Goal: Task Accomplishment & Management: Use online tool/utility

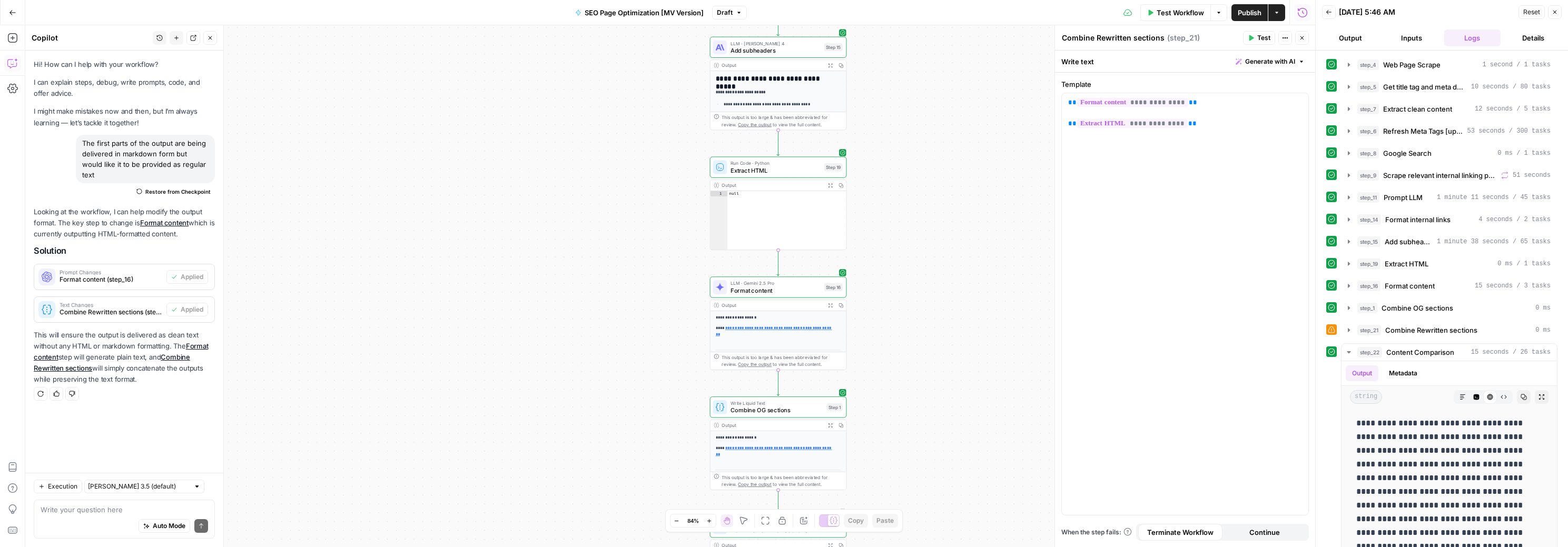
click at [1332, 331] on icon at bounding box center [1332, 330] width 8 height 8
click at [1347, 331] on icon "button" at bounding box center [1349, 330] width 9 height 9
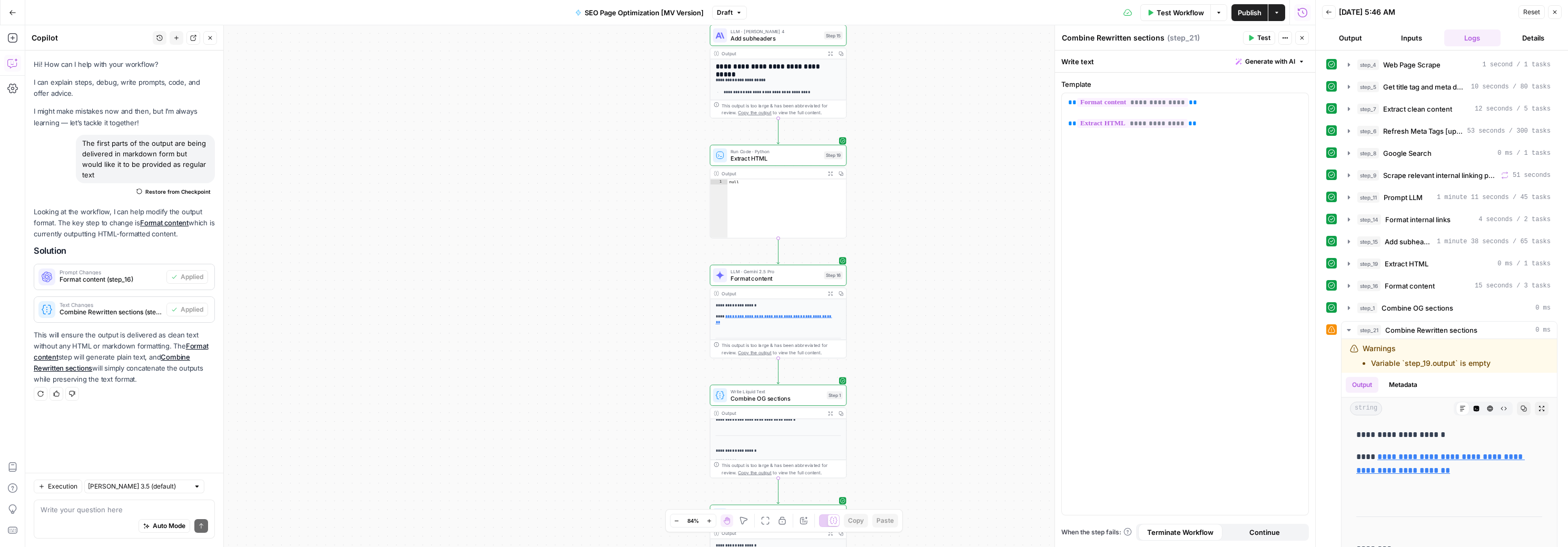
scroll to position [137, 0]
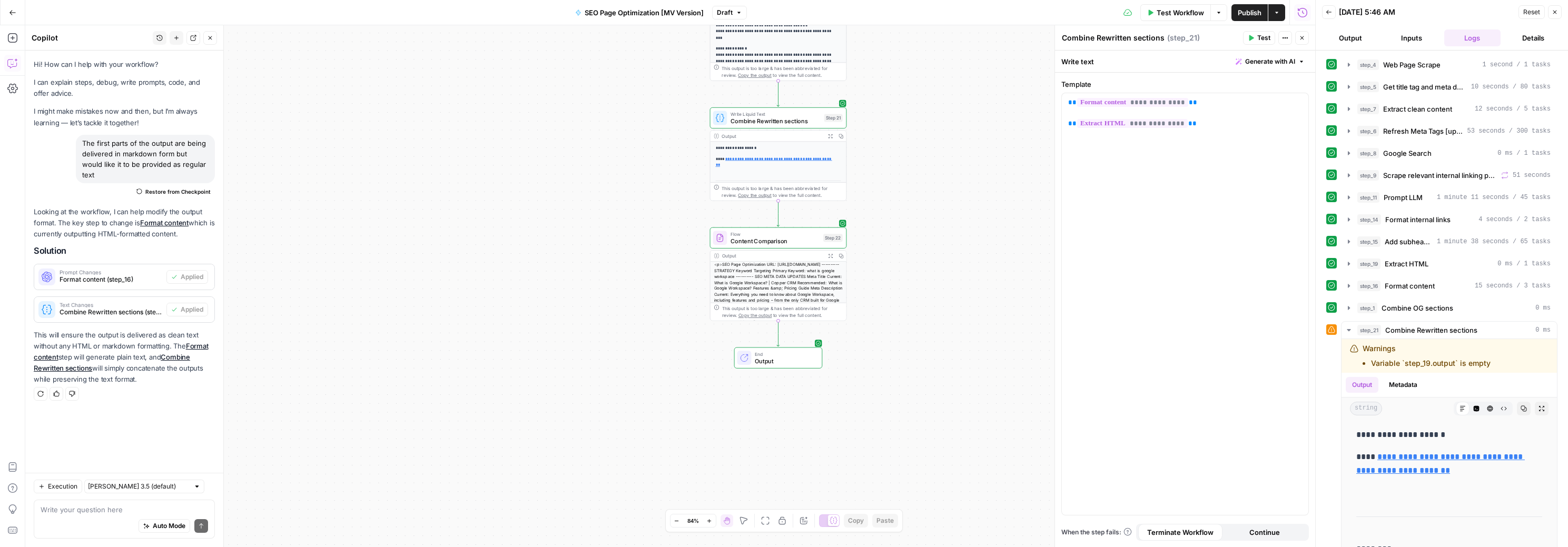
click at [788, 266] on div "<p>SEO Page Optimization URL: [URL][DOMAIN_NAME] ---------- STRATEGY Keyword Ta…" at bounding box center [778, 306] width 135 height 90
click at [791, 355] on span "End" at bounding box center [785, 354] width 60 height 7
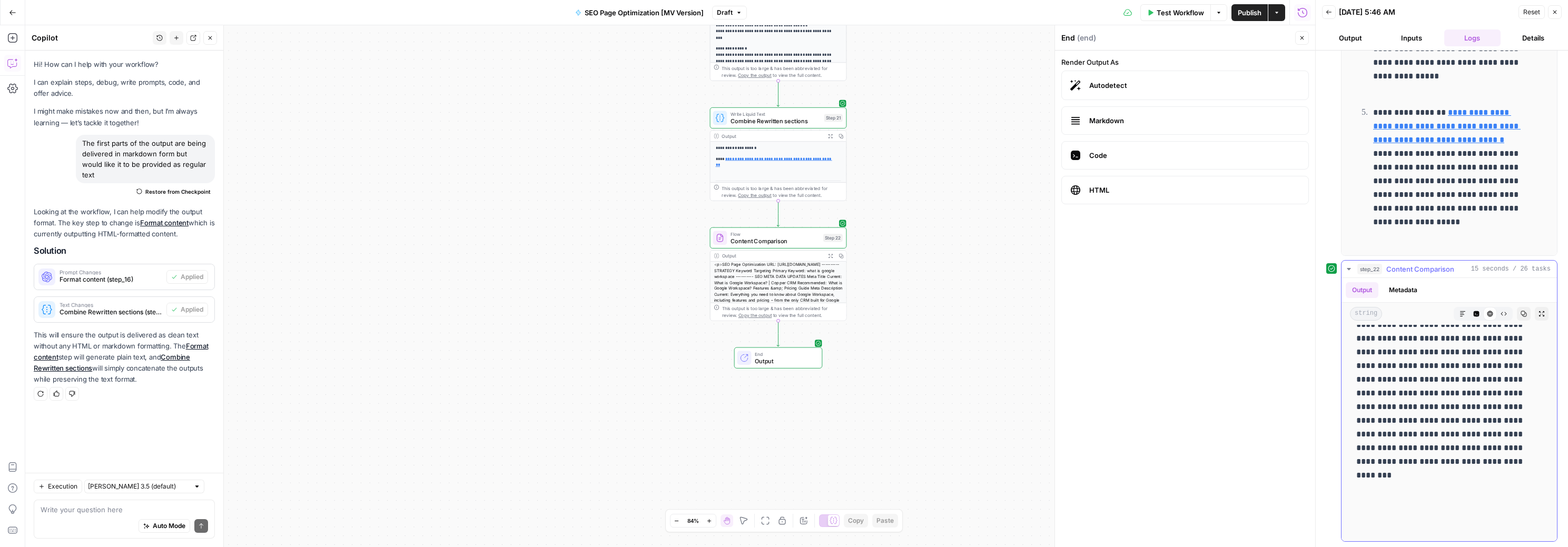
scroll to position [0, 0]
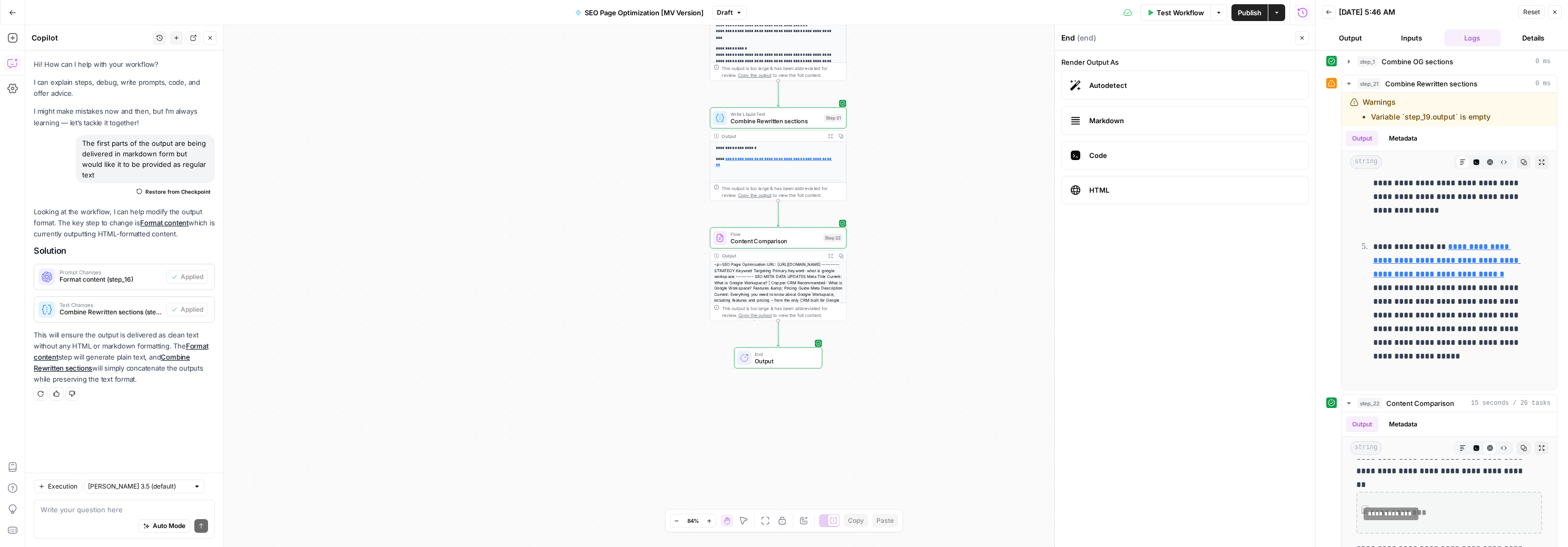
scroll to position [241, 0]
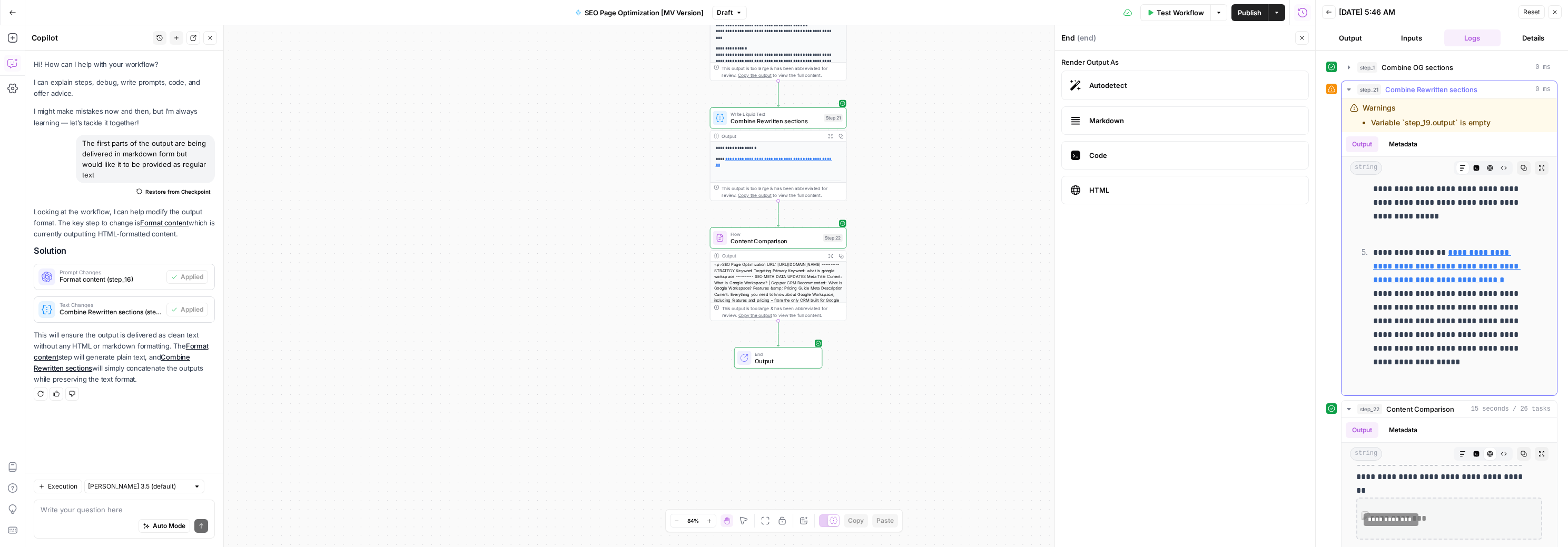
click at [1395, 123] on li "Variable `step_19.output` is empty" at bounding box center [1431, 123] width 120 height 10
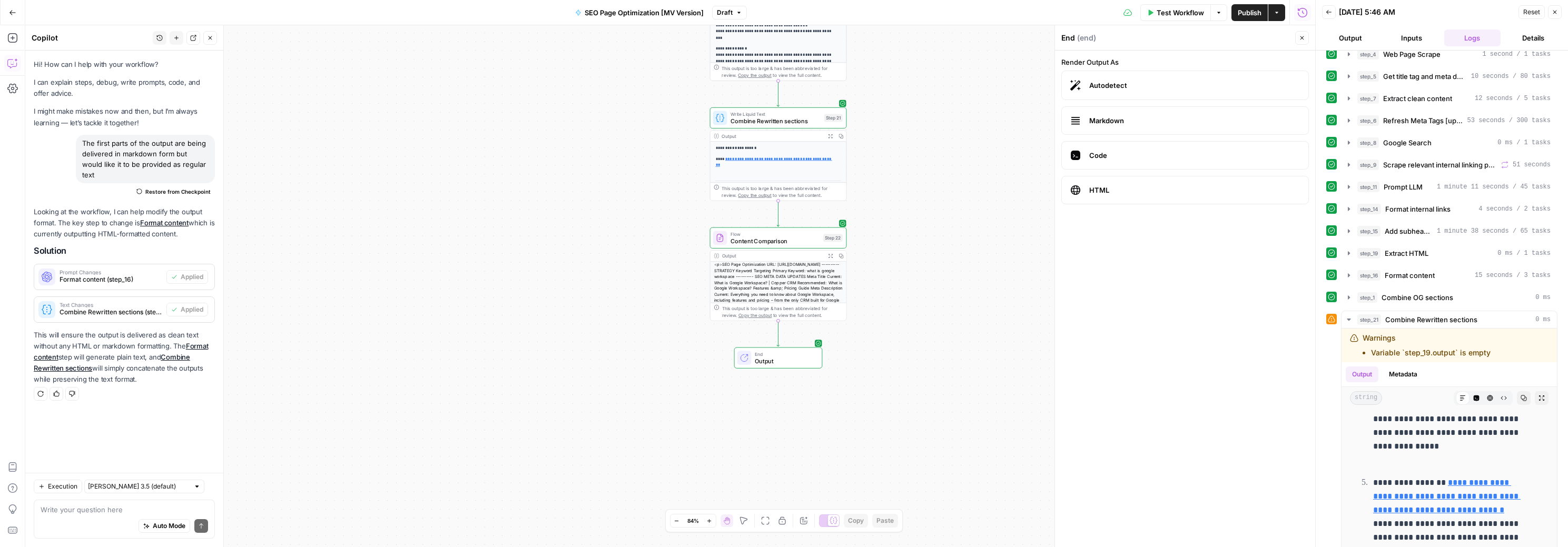
scroll to position [0, 0]
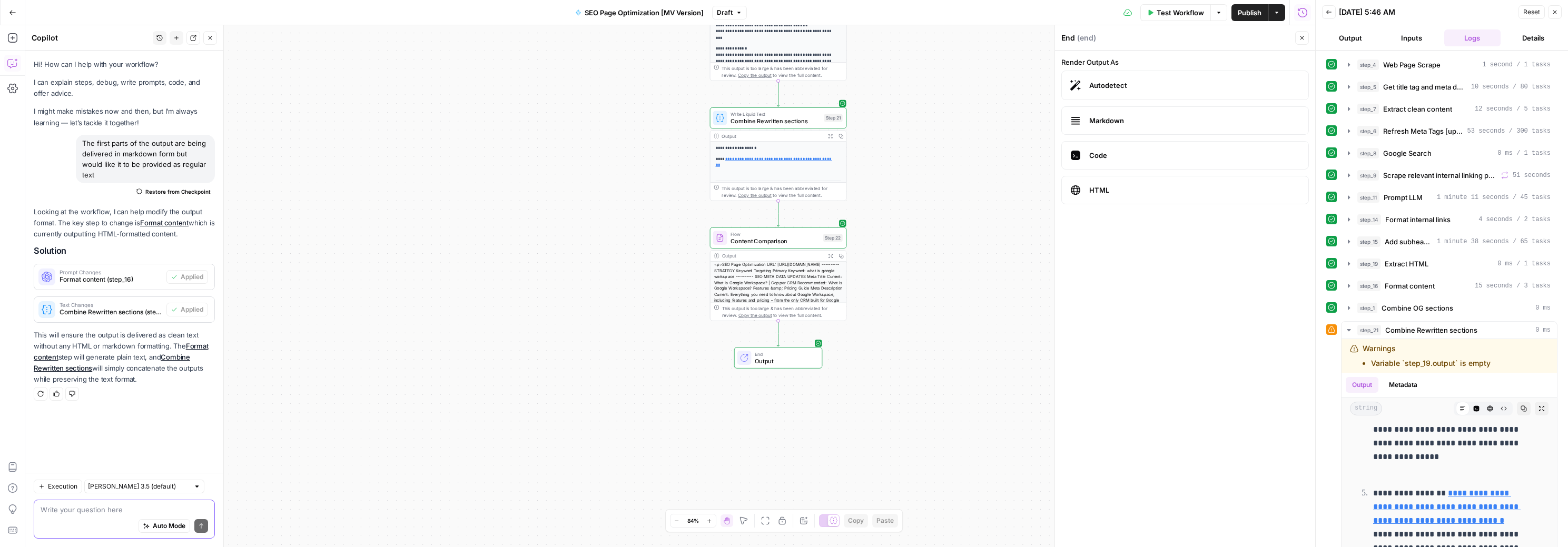
click at [111, 511] on textarea at bounding box center [124, 510] width 167 height 10
type textarea "can you fix the warning on step 21?"
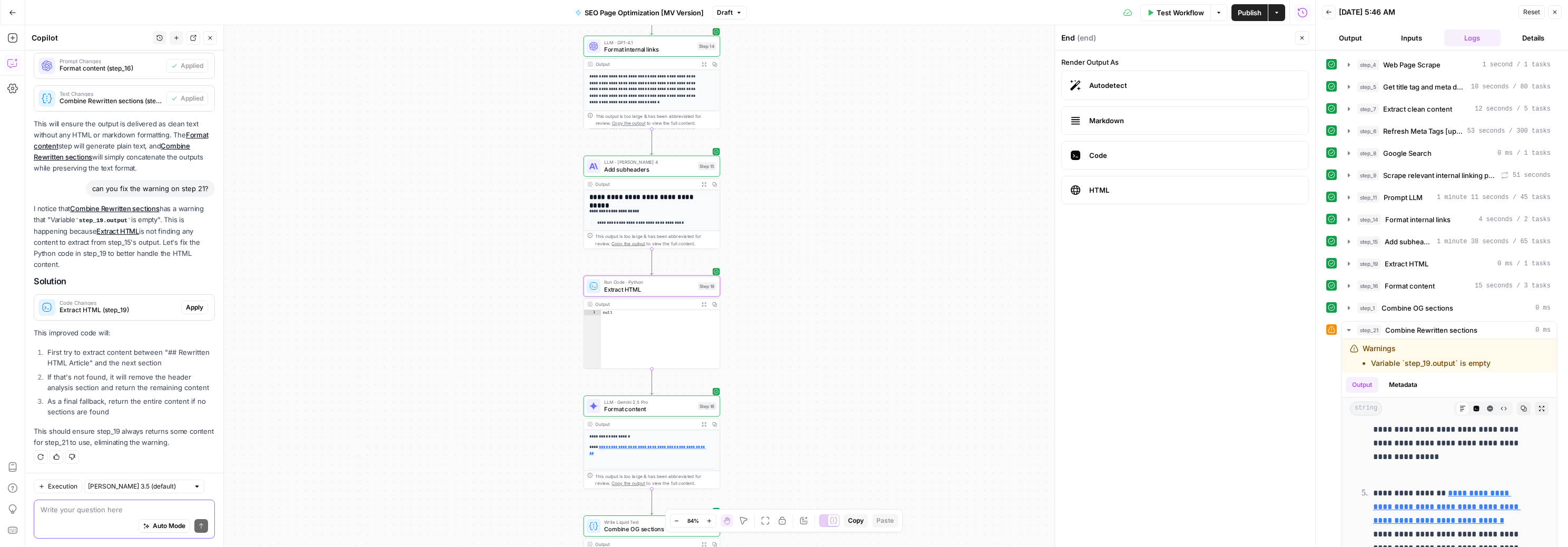
scroll to position [211, 0]
click at [186, 311] on span "Apply" at bounding box center [194, 307] width 17 height 9
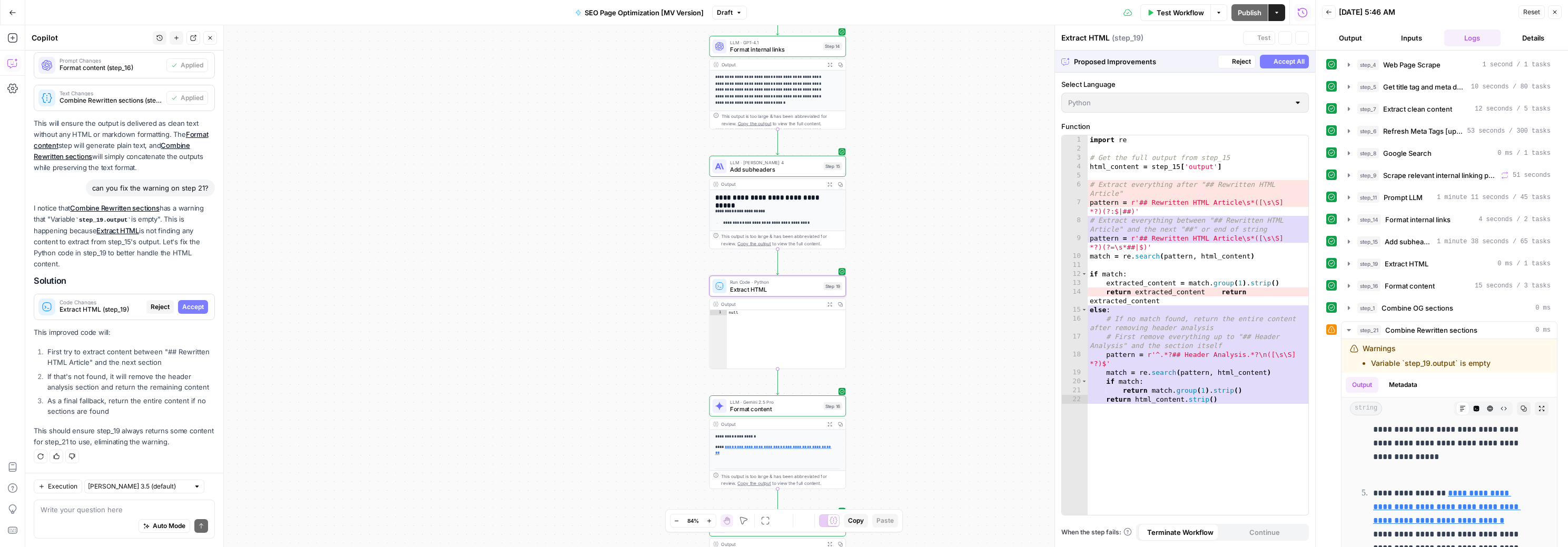
scroll to position [194, 0]
click at [183, 311] on span "Accept" at bounding box center [192, 307] width 22 height 9
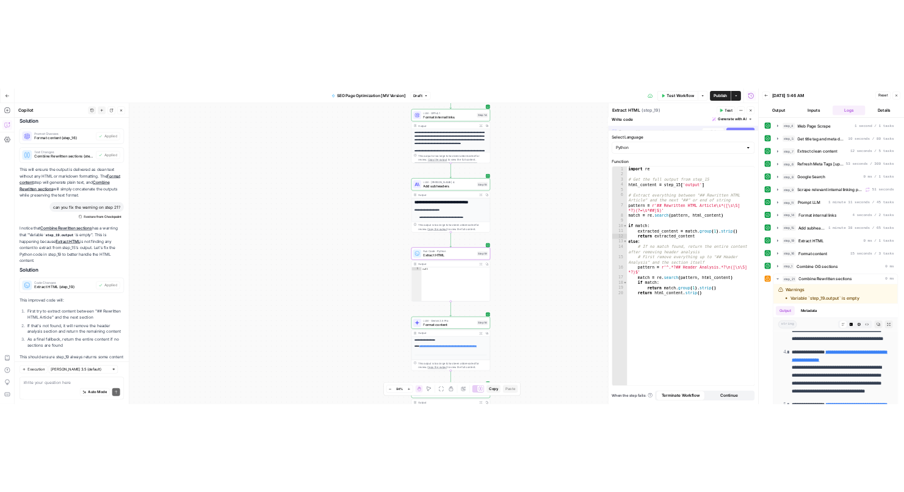
scroll to position [0, 0]
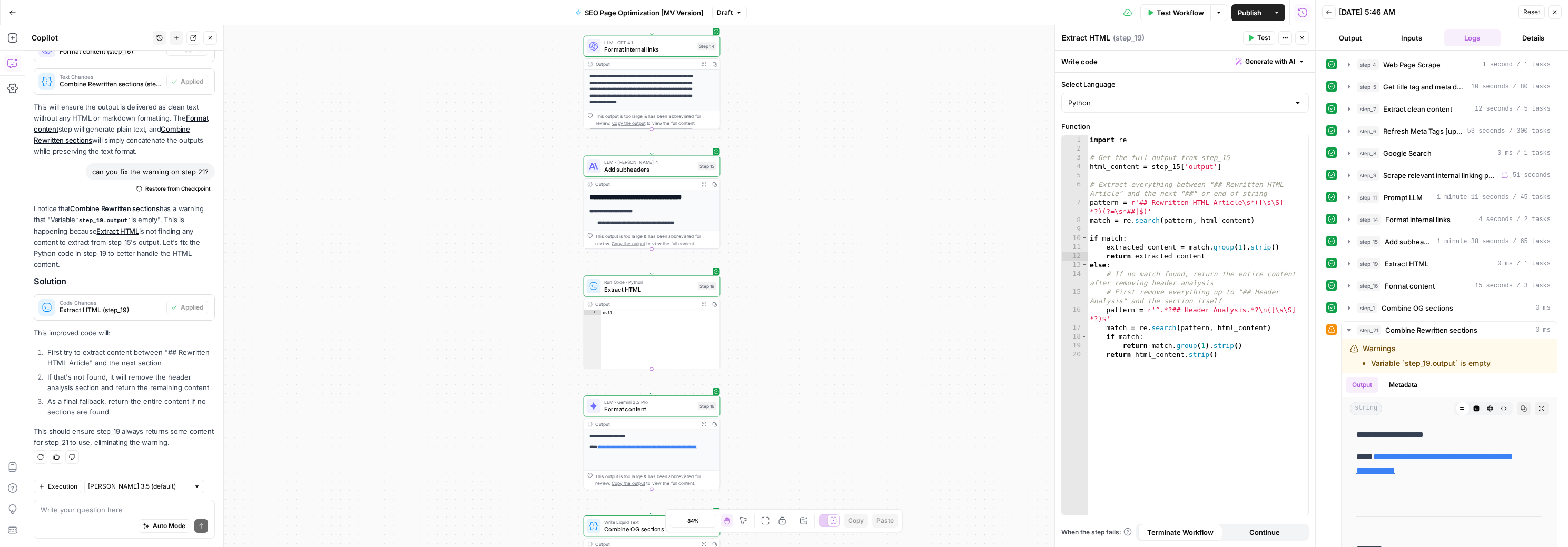
click at [1184, 10] on span "Test Workflow" at bounding box center [1180, 13] width 47 height 10
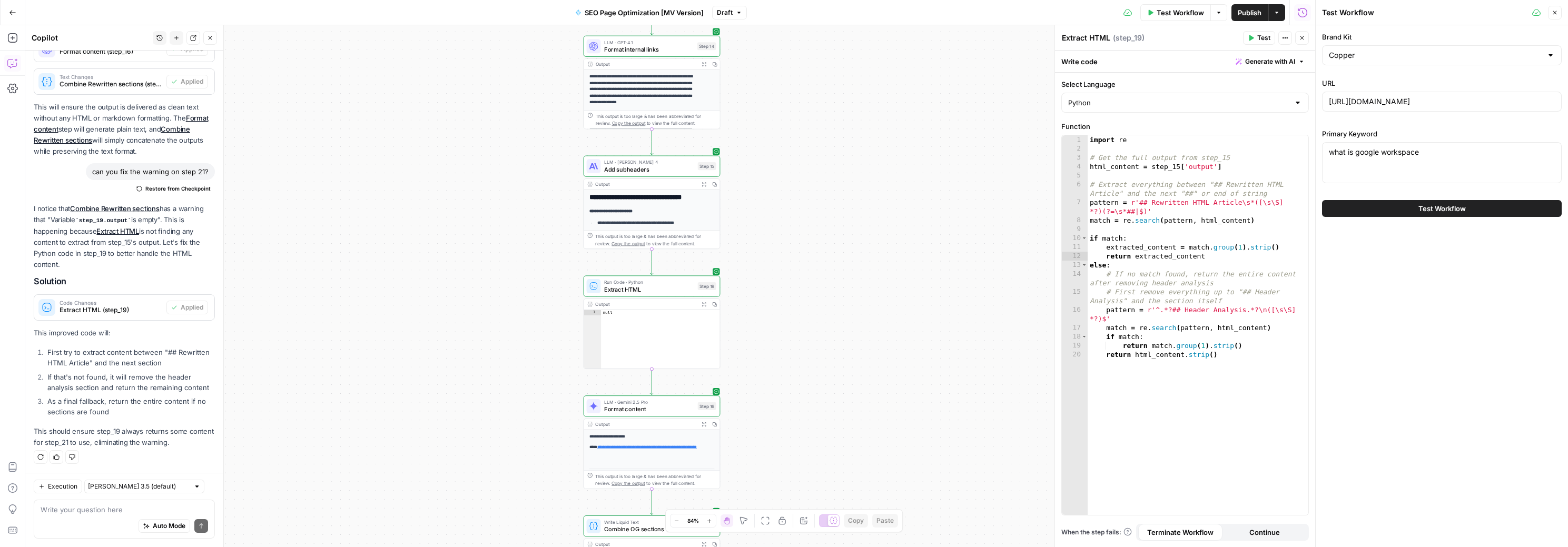
click at [1408, 211] on button "Test Workflow" at bounding box center [1442, 209] width 240 height 17
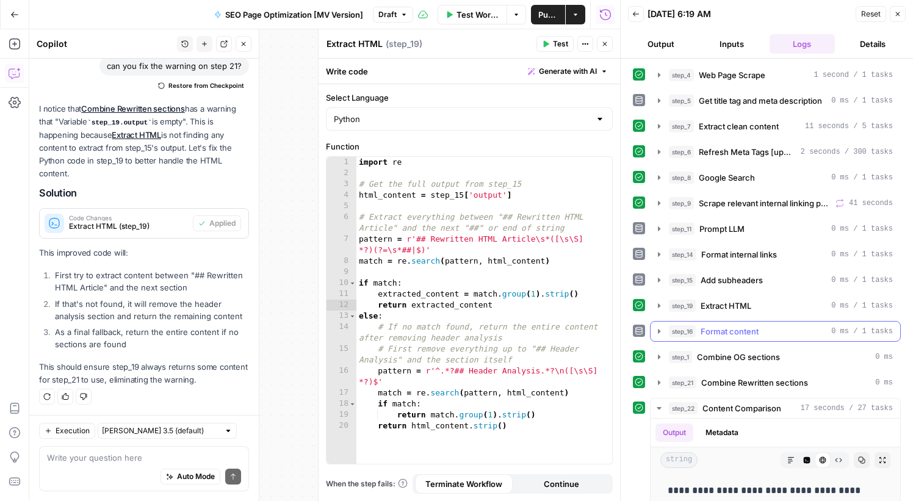
scroll to position [230, 0]
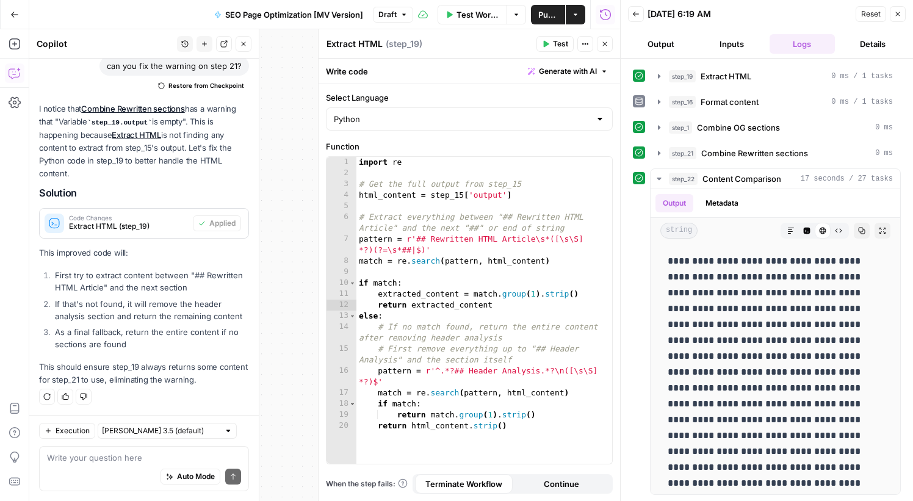
click at [662, 45] on button "Output" at bounding box center [661, 44] width 66 height 20
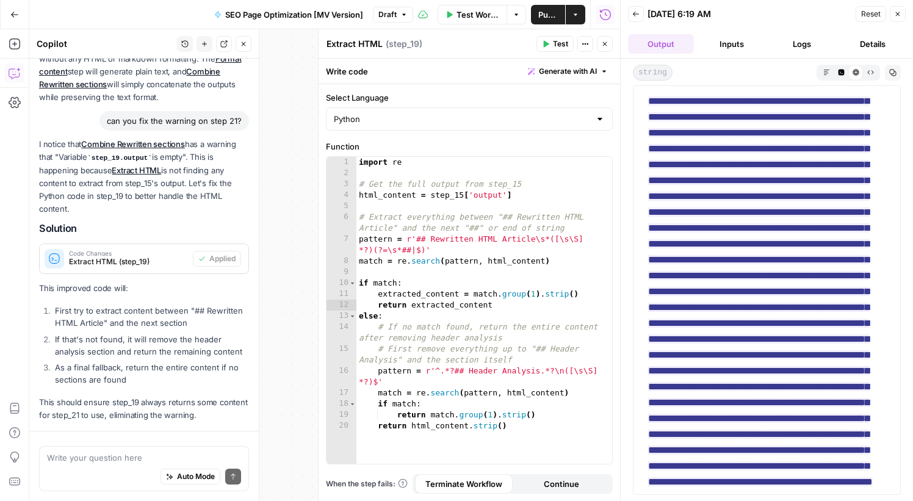
scroll to position [397, 0]
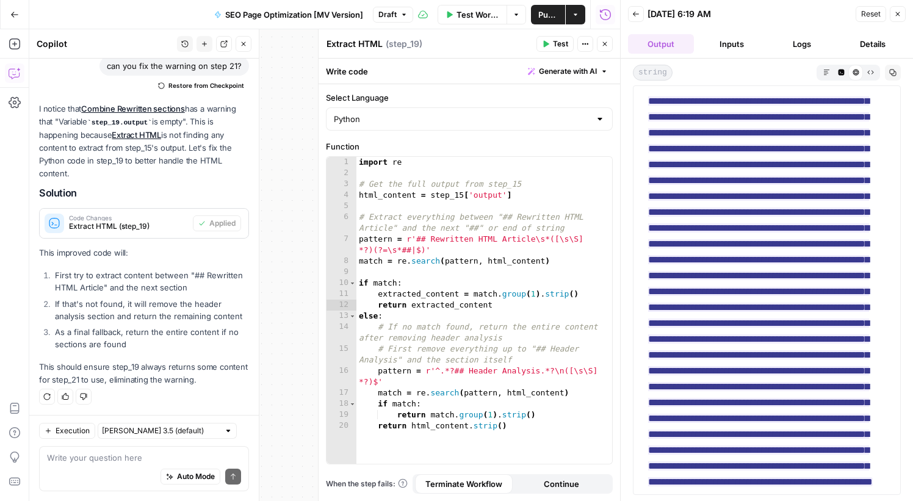
click at [577, 20] on button "Actions" at bounding box center [576, 15] width 20 height 20
click at [577, 20] on div "Test Workflow Options Publish Actions Run History" at bounding box center [516, 14] width 207 height 29
click at [577, 20] on button "Actions" at bounding box center [576, 15] width 20 height 20
click at [425, 16] on icon at bounding box center [423, 15] width 10 height 10
click at [422, 16] on icon at bounding box center [423, 15] width 10 height 10
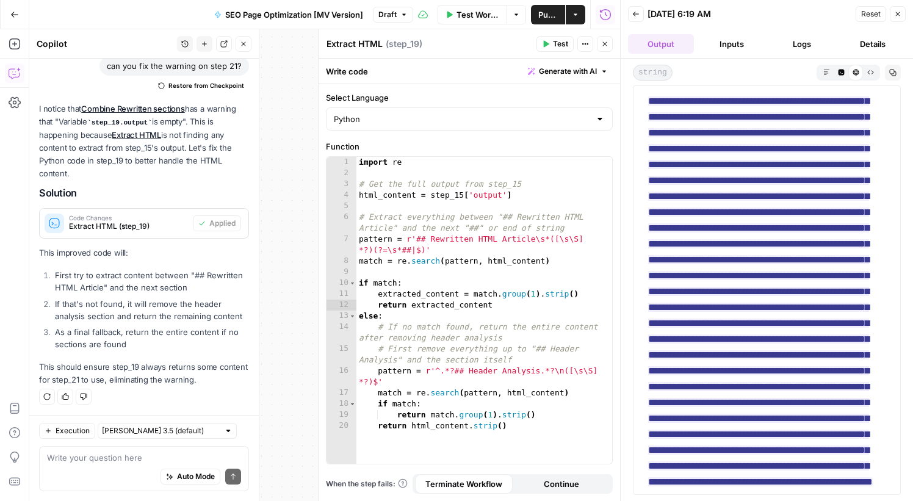
click at [425, 15] on icon at bounding box center [423, 15] width 10 height 10
click at [898, 15] on icon "button" at bounding box center [897, 13] width 7 height 7
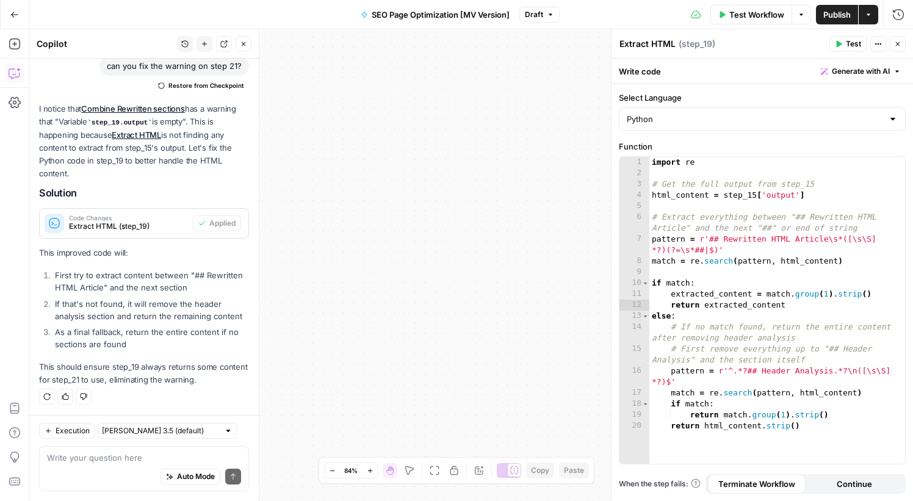
click at [894, 45] on span "E" at bounding box center [893, 40] width 9 height 11
click at [897, 47] on icon "button" at bounding box center [897, 43] width 7 height 7
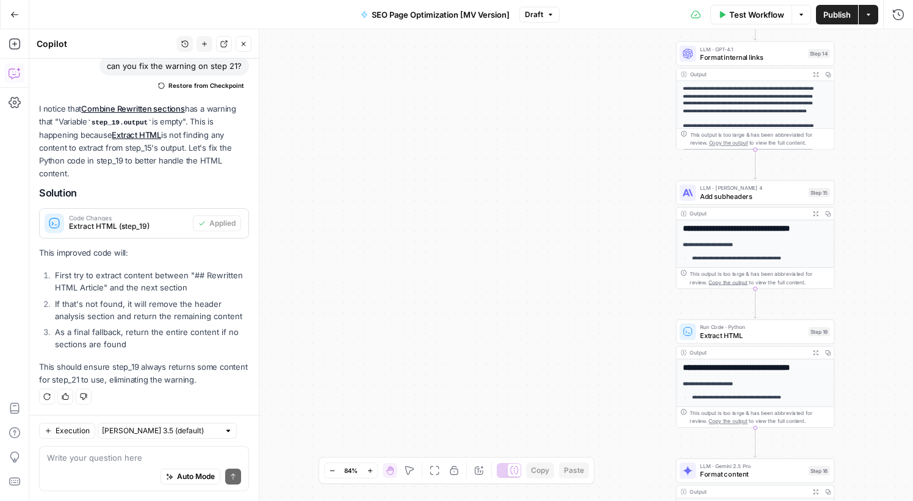
click at [546, 16] on button "Draft" at bounding box center [539, 15] width 40 height 16
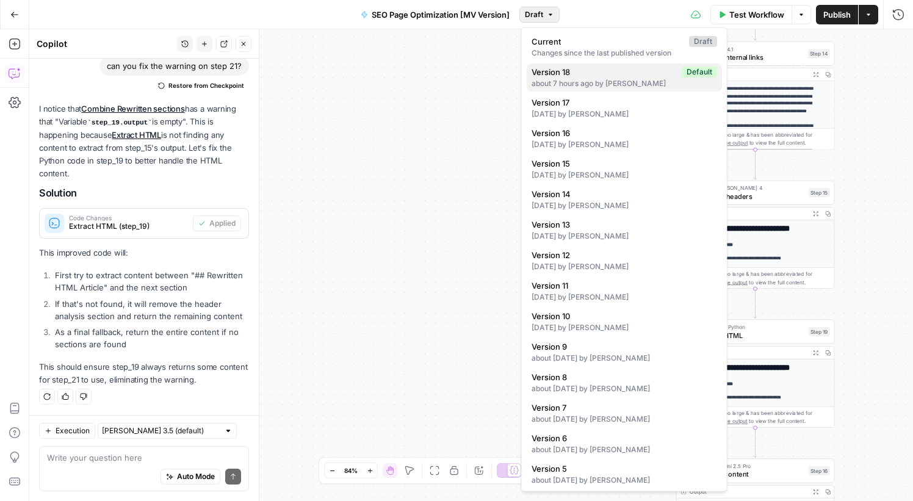
click at [594, 74] on span "Version 18" at bounding box center [604, 72] width 145 height 12
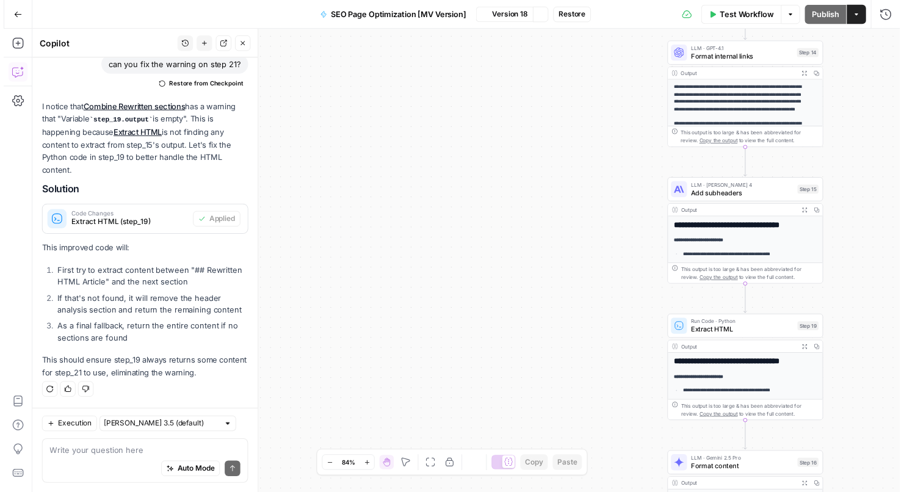
scroll to position [378, 0]
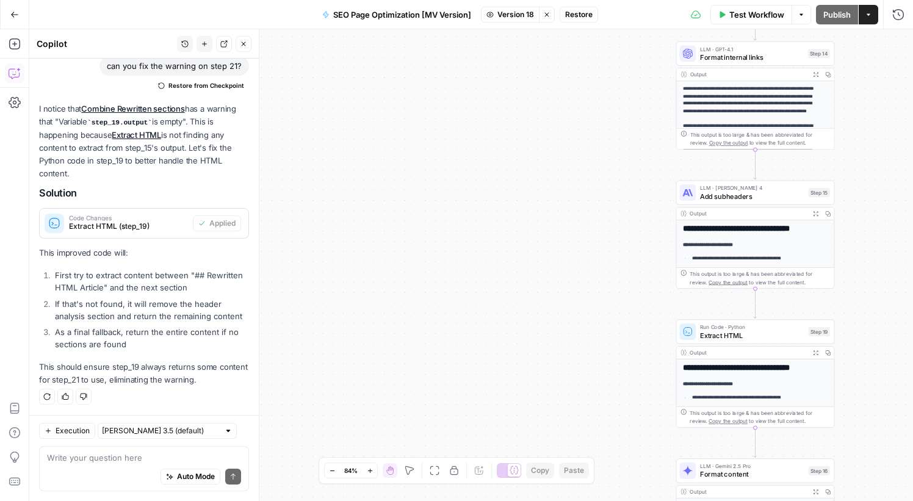
click at [582, 11] on span "Restore" at bounding box center [578, 14] width 27 height 11
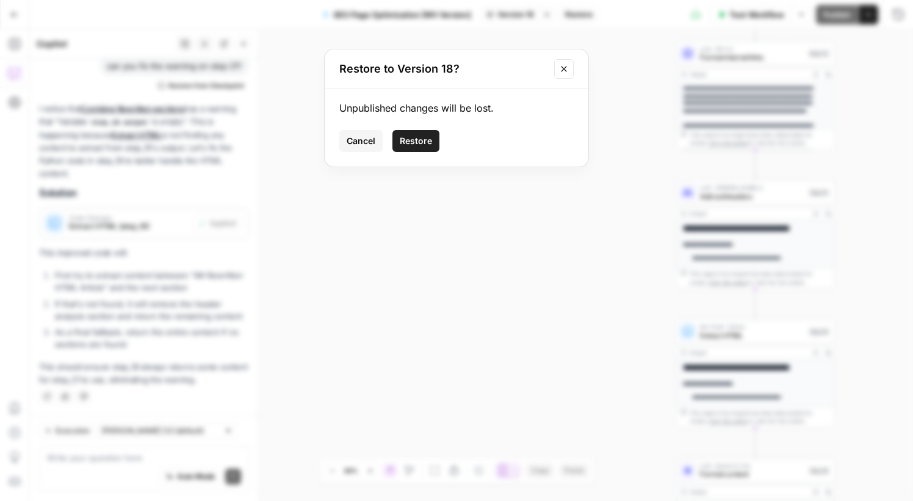
click at [430, 137] on span "Restore" at bounding box center [416, 141] width 32 height 12
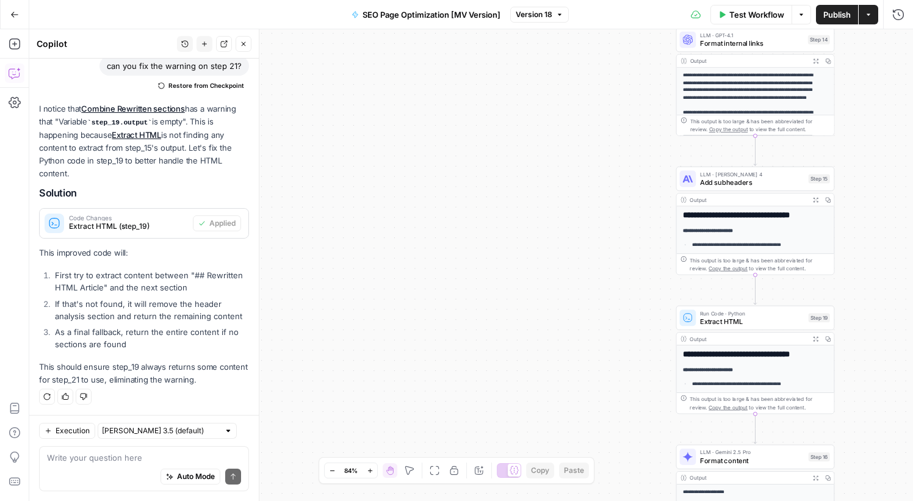
click at [748, 11] on span "Test Workflow" at bounding box center [756, 15] width 55 height 12
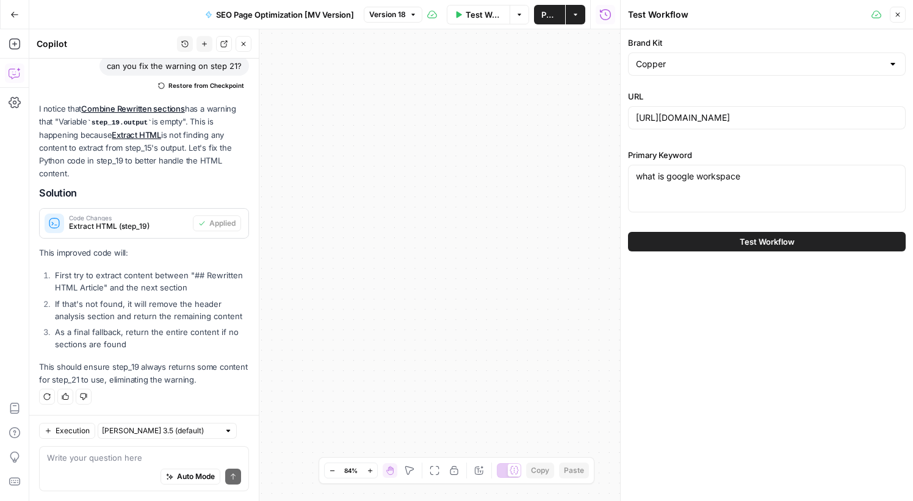
click at [741, 243] on span "Test Workflow" at bounding box center [767, 242] width 55 height 12
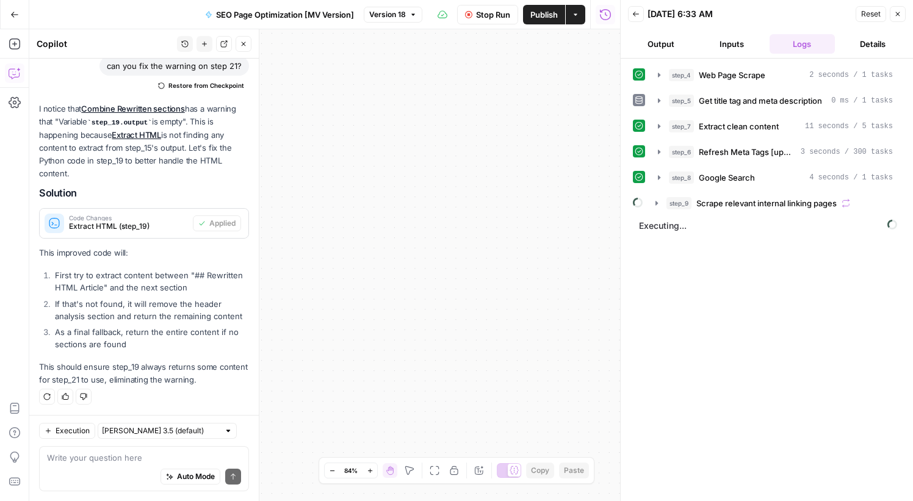
scroll to position [378, 0]
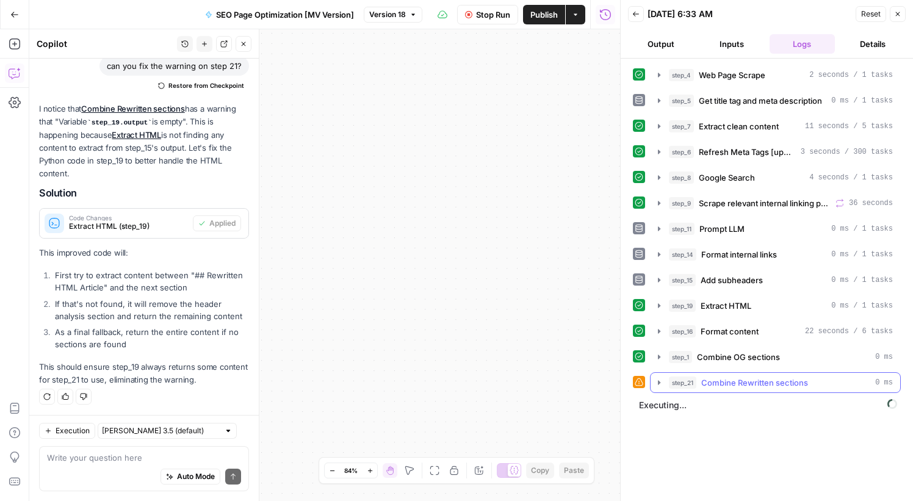
click at [657, 382] on icon "button" at bounding box center [659, 383] width 10 height 10
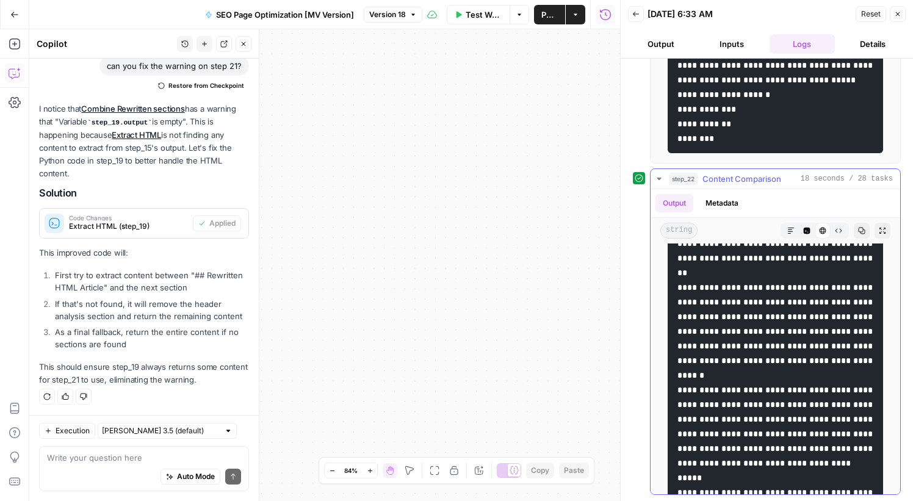
scroll to position [0, 0]
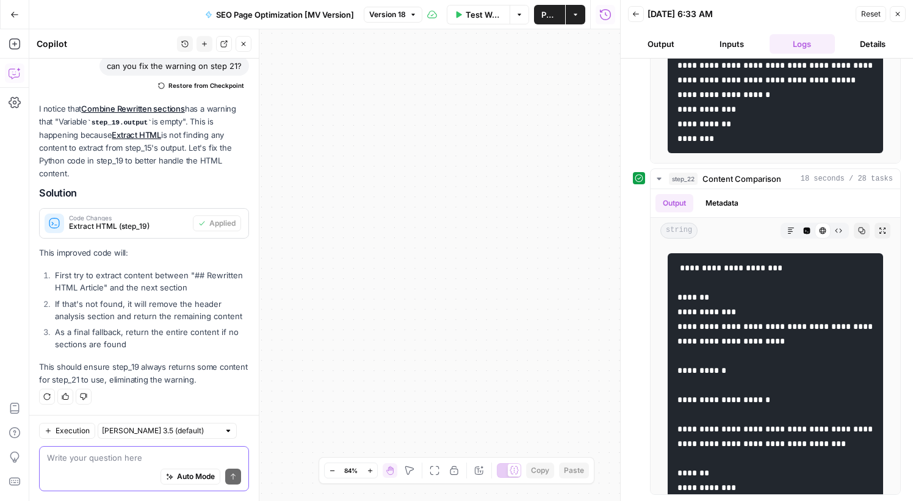
click at [83, 460] on textarea at bounding box center [144, 458] width 194 height 12
type textarea "return final output in html vs markdown"
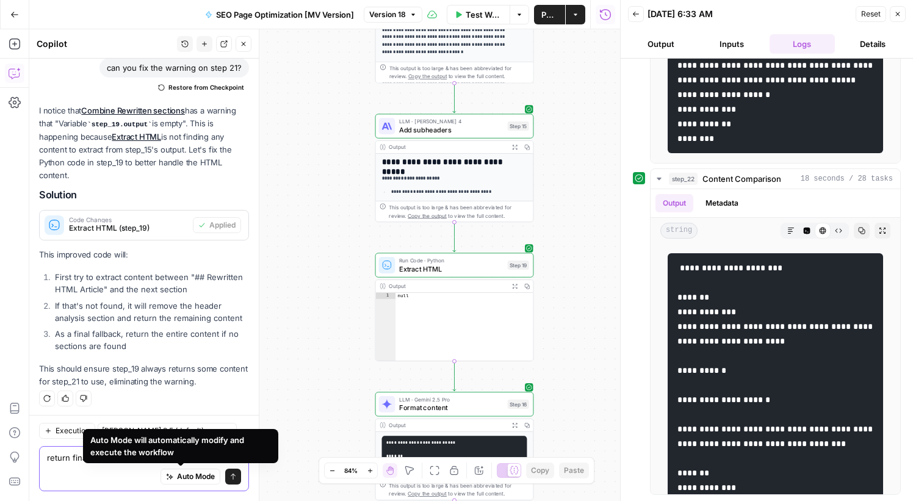
scroll to position [375, 0]
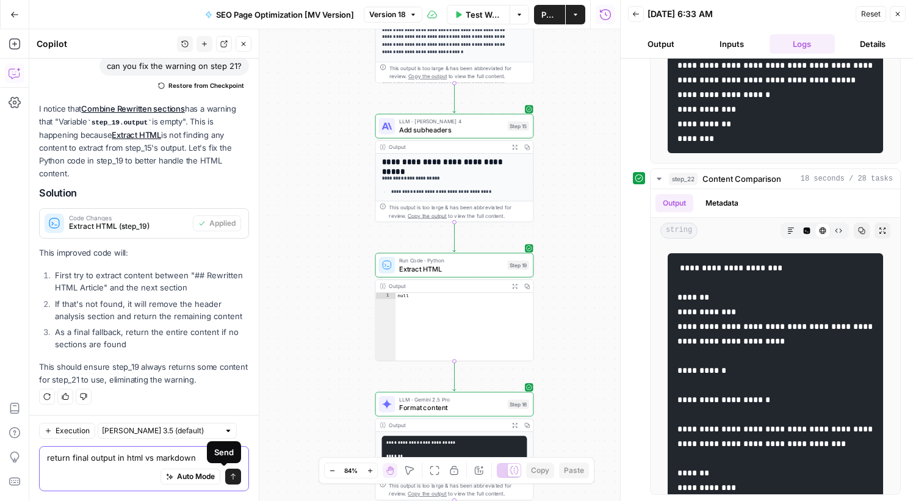
click at [228, 476] on button "Send" at bounding box center [233, 477] width 16 height 16
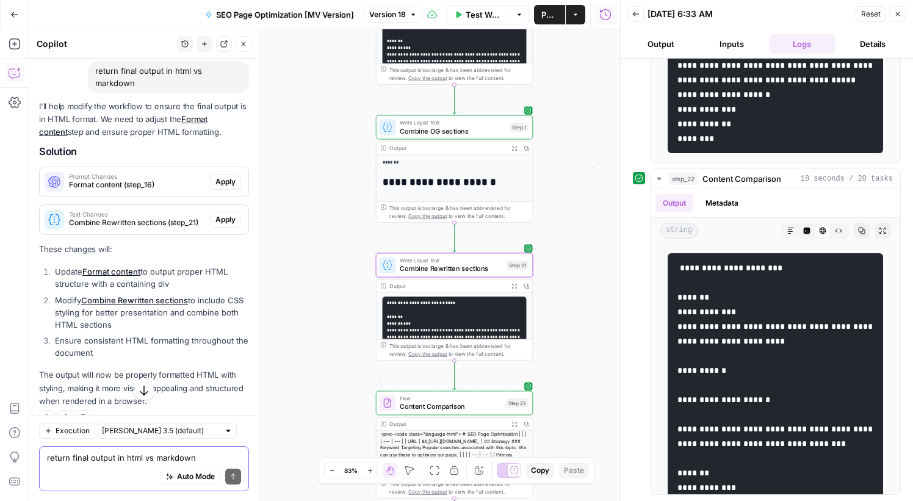
scroll to position [732, 0]
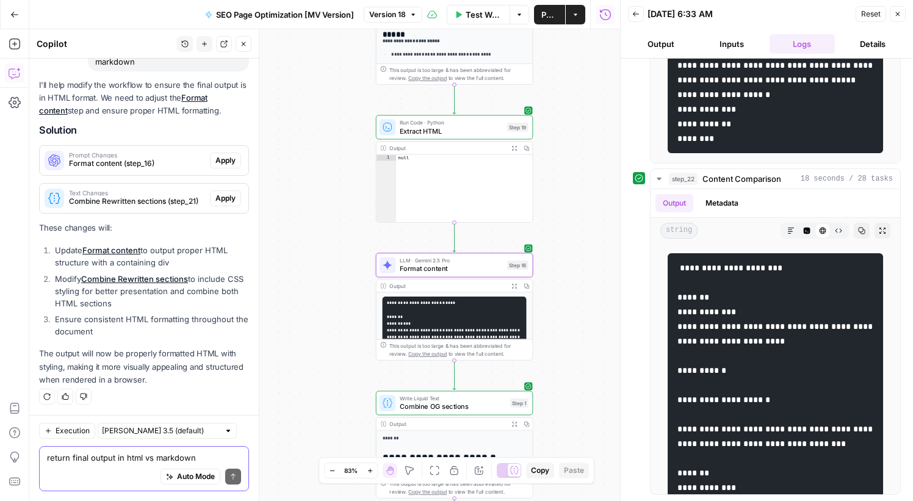
click at [168, 161] on span "Format content (step_16)" at bounding box center [137, 163] width 136 height 11
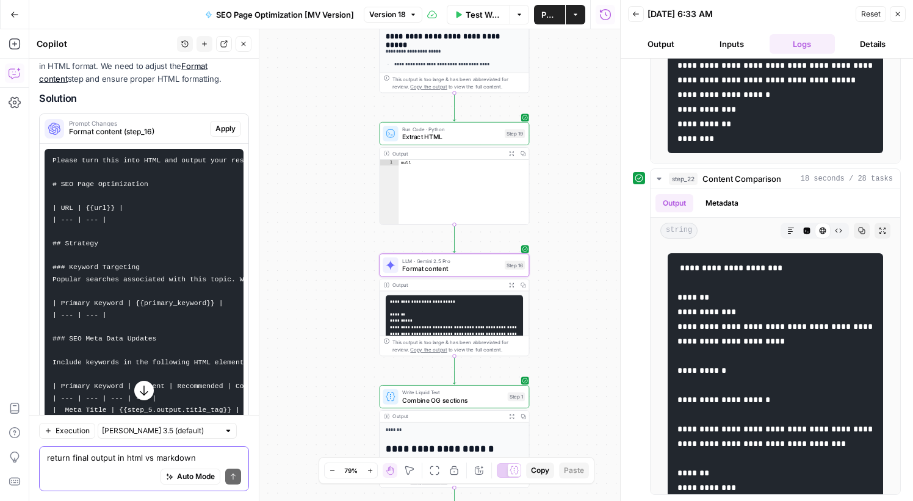
scroll to position [693, 0]
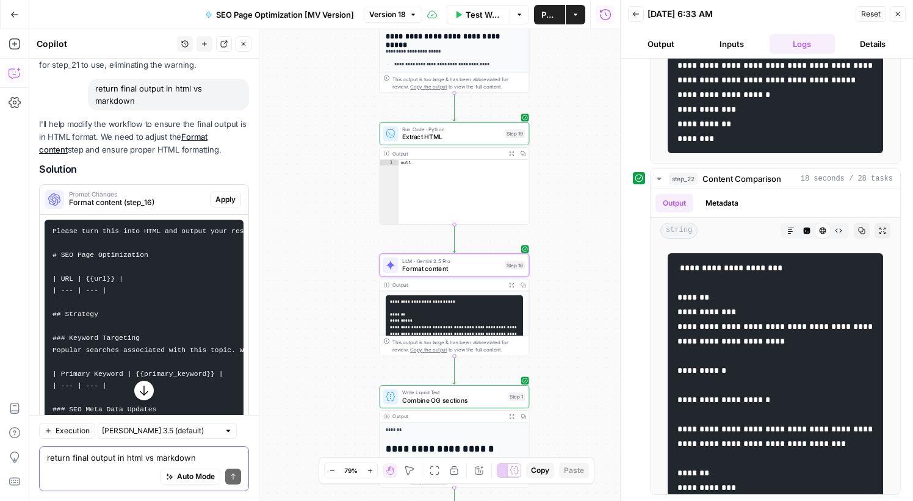
click at [221, 194] on span "Apply" at bounding box center [225, 199] width 20 height 11
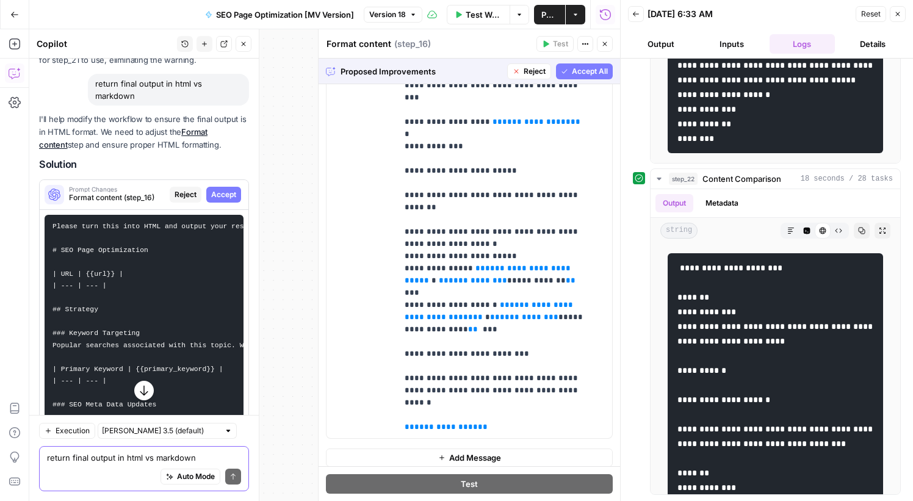
scroll to position [291, 0]
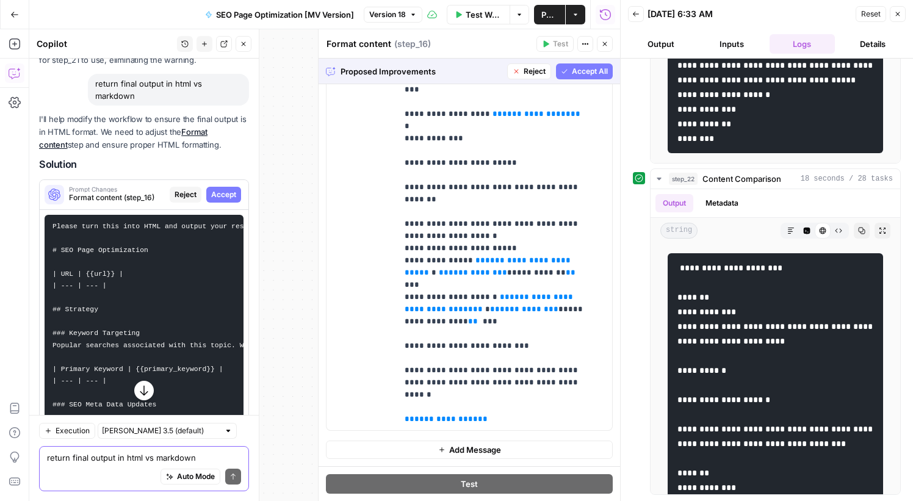
click at [211, 198] on span "Accept" at bounding box center [223, 194] width 25 height 11
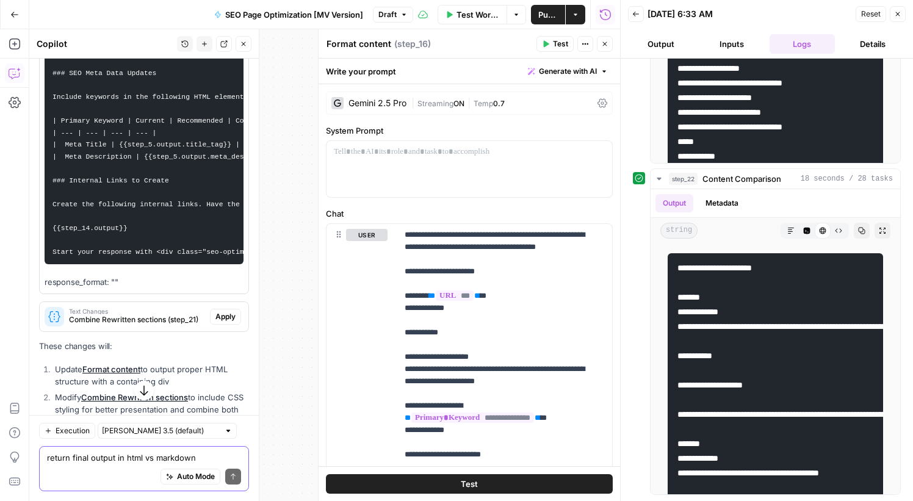
scroll to position [1137, 0]
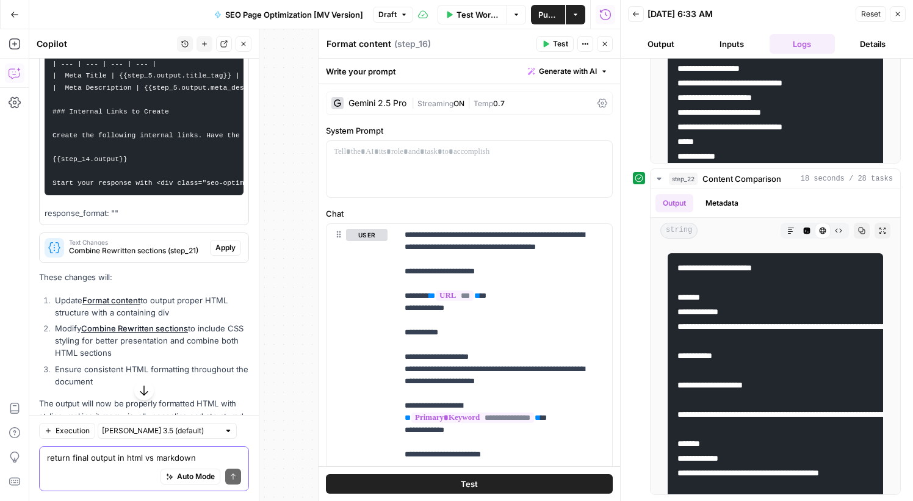
click at [146, 245] on div "Text Changes Combine Rewritten sections (step_21)" at bounding box center [125, 247] width 170 height 29
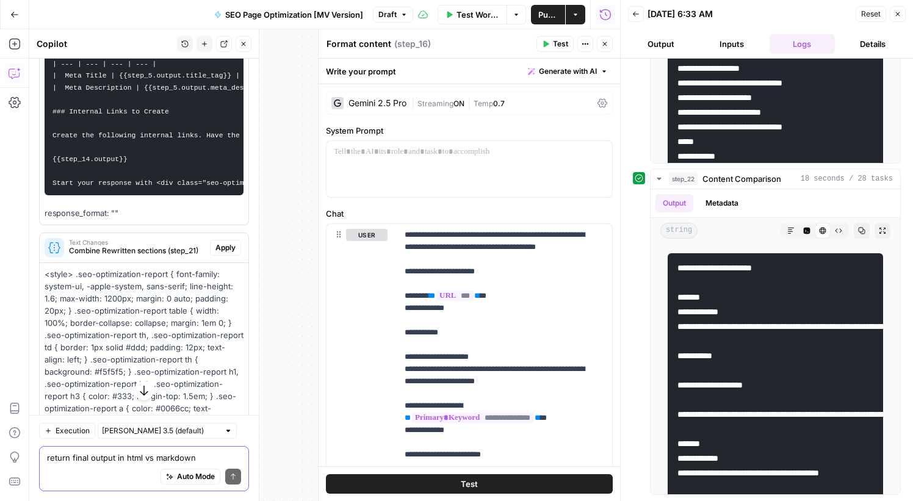
click at [215, 253] on span "Apply" at bounding box center [225, 247] width 20 height 11
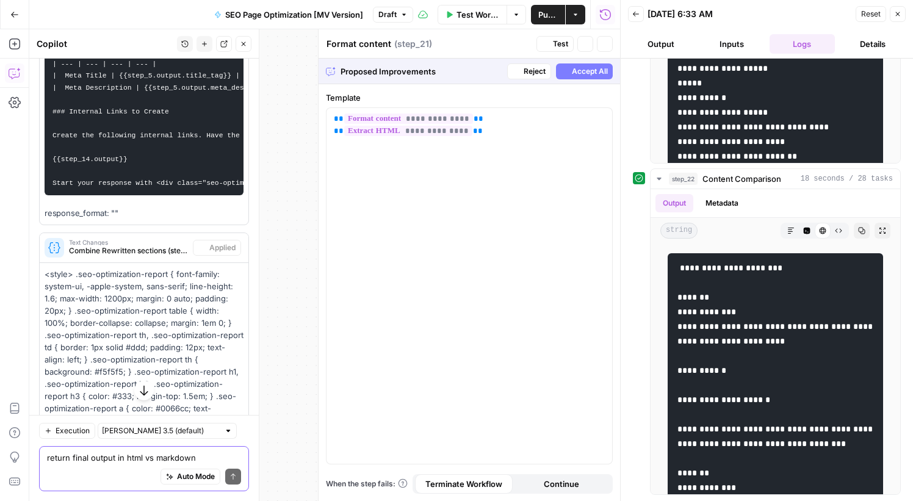
type textarea "Combine Rewritten sections"
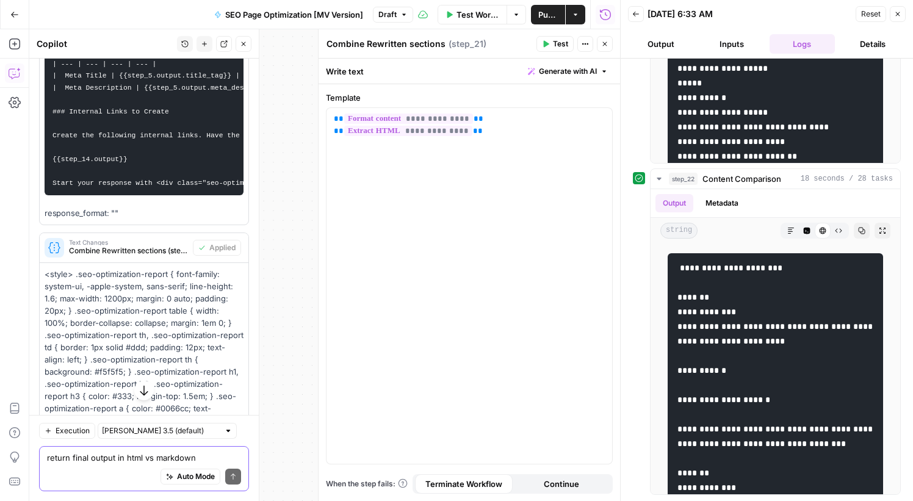
click at [482, 12] on span "Test Workflow" at bounding box center [478, 15] width 43 height 12
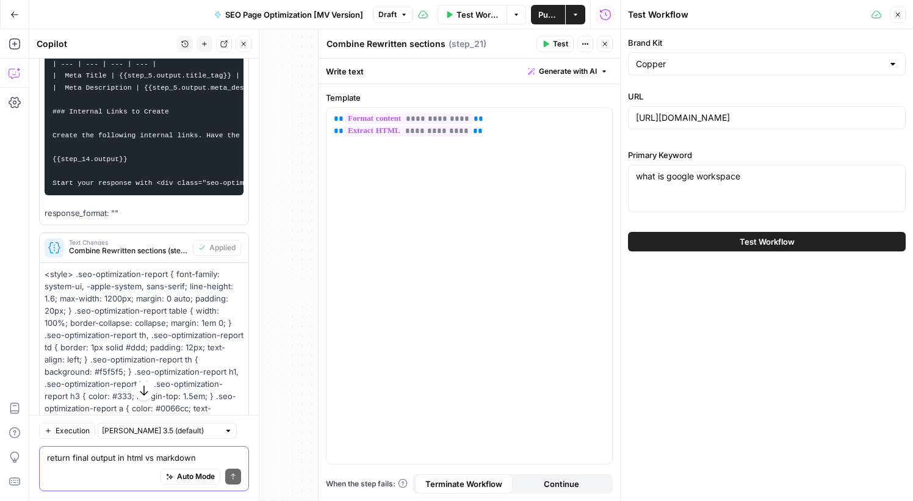
click at [761, 236] on span "Test Workflow" at bounding box center [767, 242] width 55 height 12
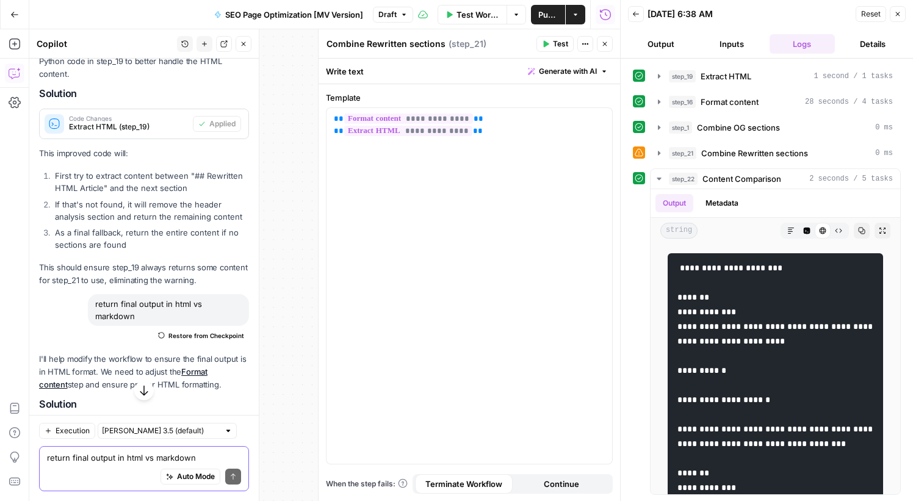
scroll to position [771, 0]
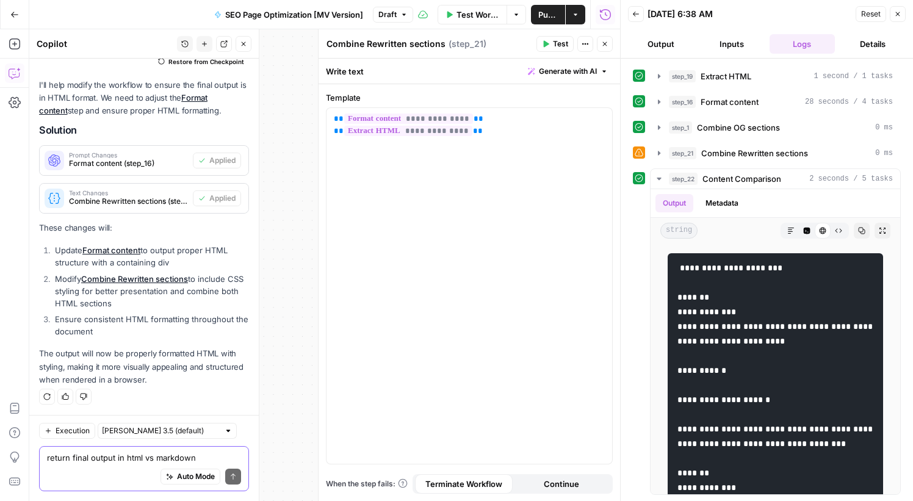
click at [106, 460] on textarea "return final output in html vs markdown" at bounding box center [144, 458] width 194 height 12
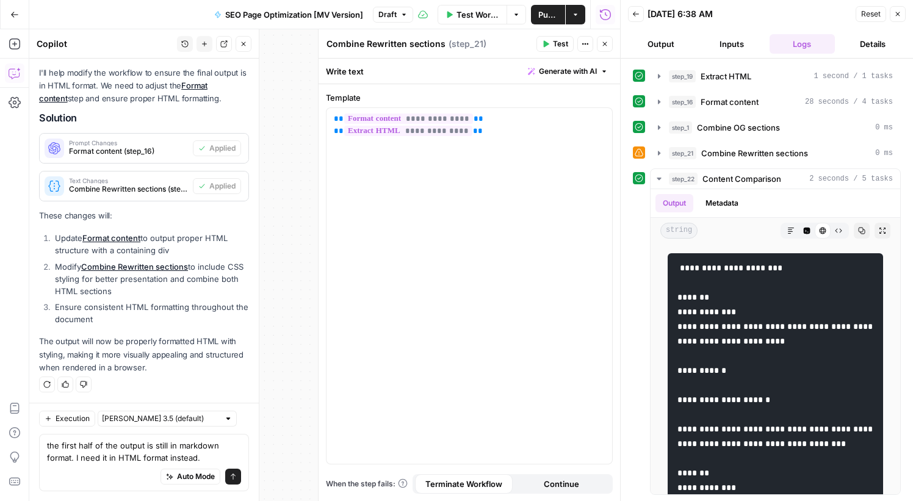
click at [107, 158] on div "Prompt Changes Format content (step_16)" at bounding box center [116, 148] width 153 height 29
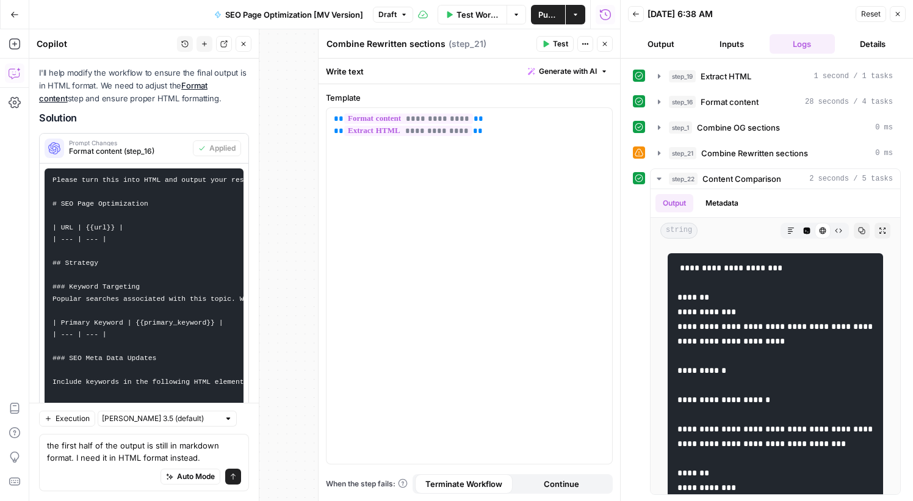
click at [132, 176] on code "Please turn this into HTML and output your response starting with <div class="s…" at bounding box center [266, 358] width 429 height 364
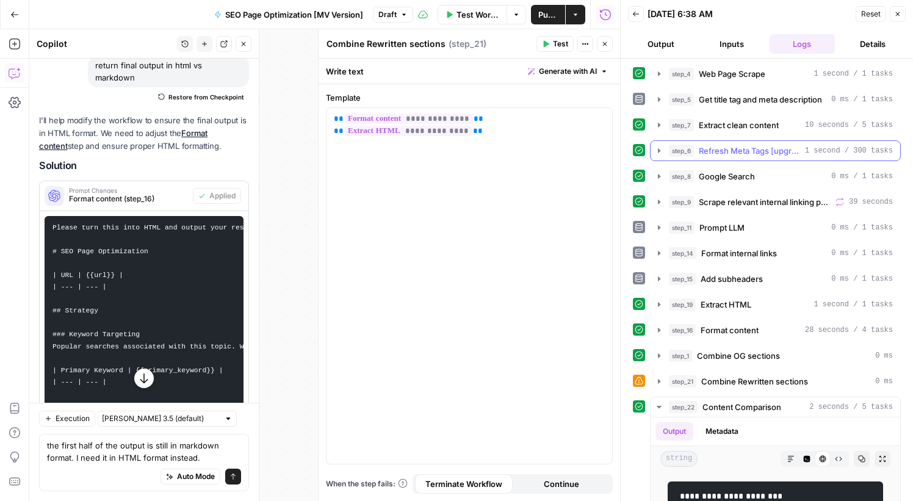
scroll to position [0, 0]
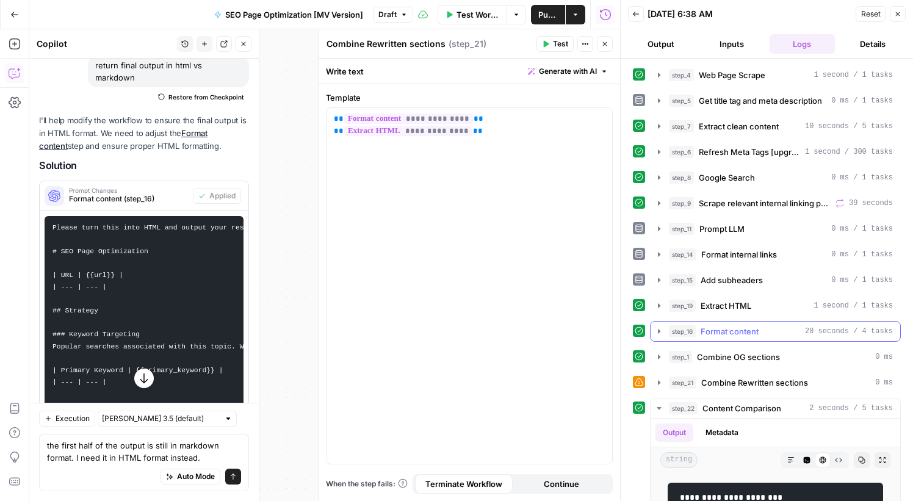
click at [742, 336] on span "Format content" at bounding box center [730, 331] width 58 height 12
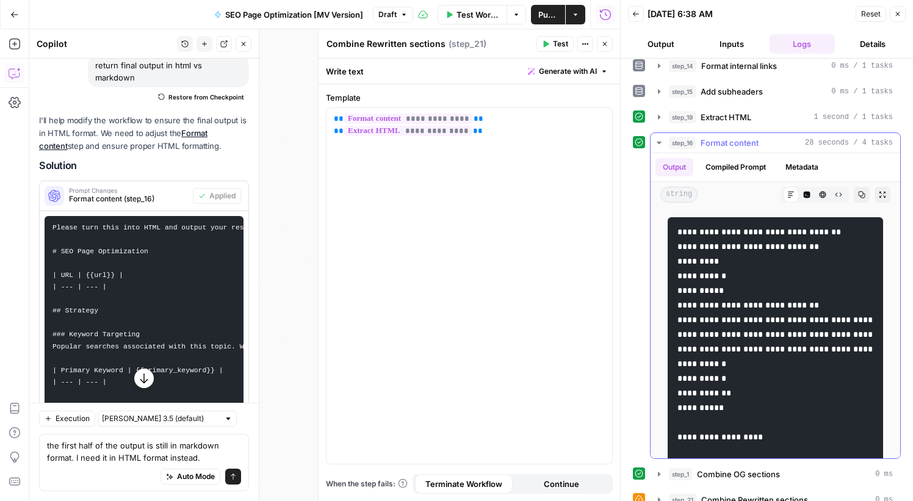
scroll to position [192, 0]
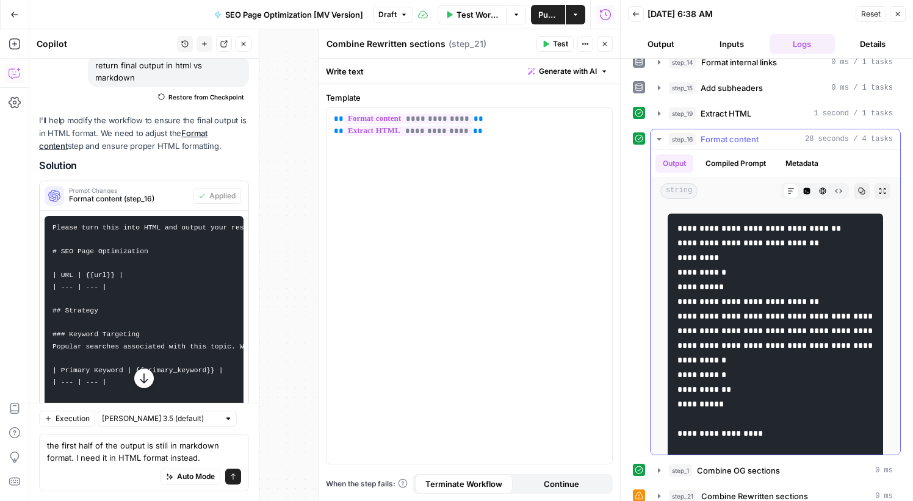
click at [731, 165] on button "Compiled Prompt" at bounding box center [735, 163] width 75 height 18
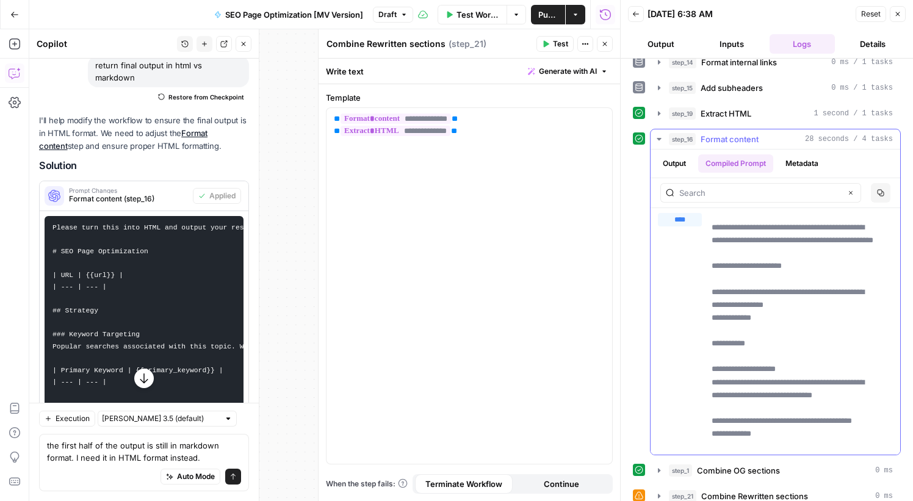
drag, startPoint x: 795, startPoint y: 242, endPoint x: 800, endPoint y: 249, distance: 8.5
copy p "**********"
click at [145, 454] on textarea "the first half of the output is still in markdown format. I need it in HTML for…" at bounding box center [144, 451] width 194 height 24
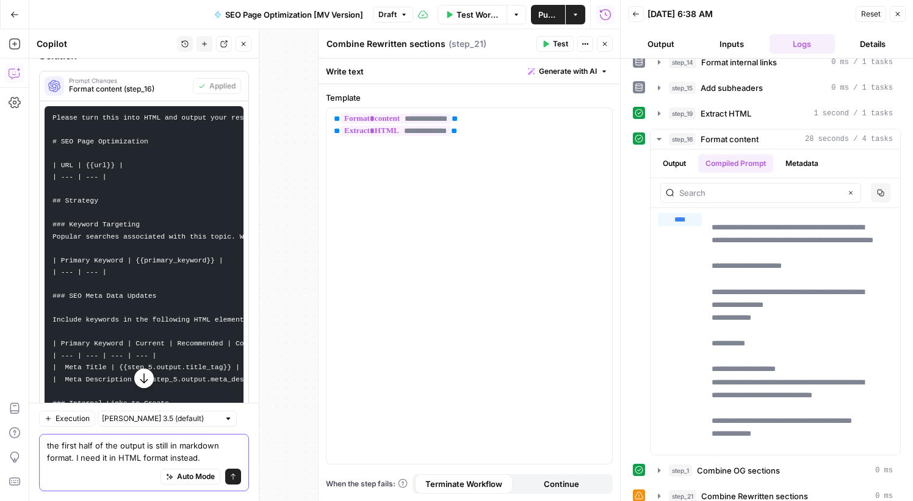
scroll to position [850, 0]
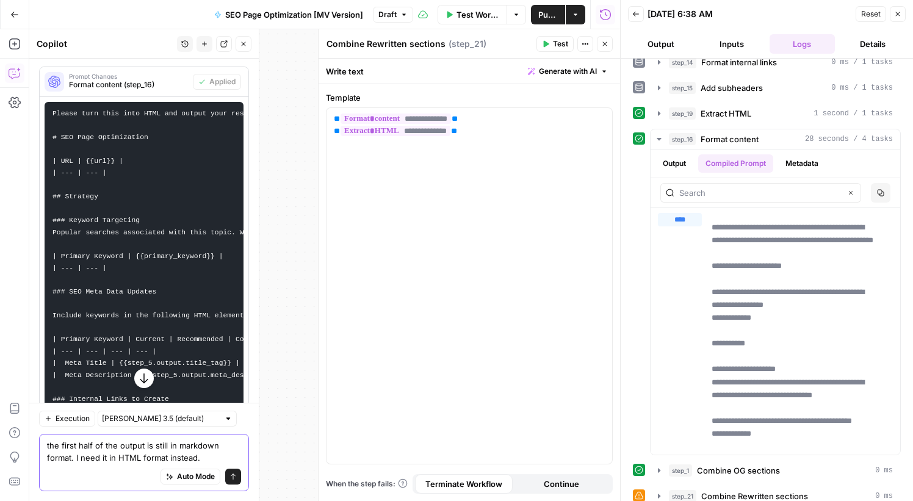
click at [211, 453] on textarea "the first half of the output is still in markdown format. I need it in HTML for…" at bounding box center [144, 451] width 194 height 24
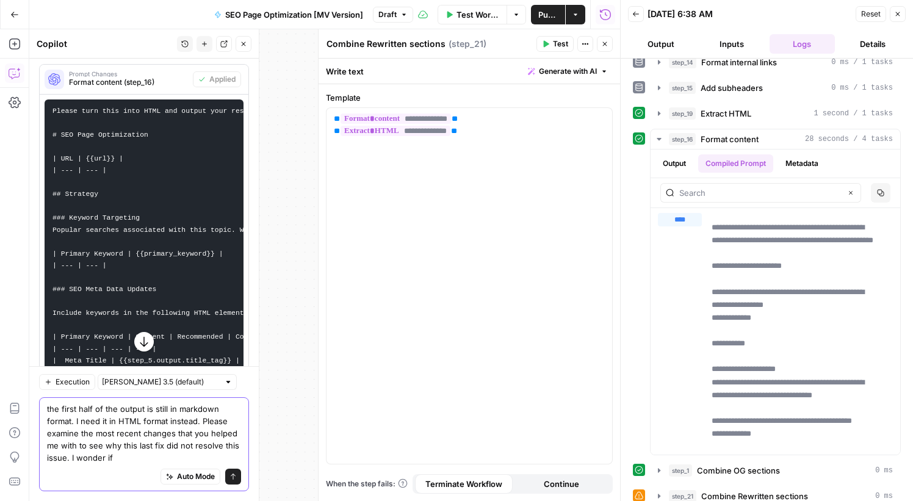
click at [115, 457] on textarea "the first half of the output is still in markdown format. I need it in HTML for…" at bounding box center [144, 433] width 194 height 61
click at [120, 458] on textarea "the first half of the output is still in markdown format. I need it in HTML for…" at bounding box center [144, 433] width 194 height 61
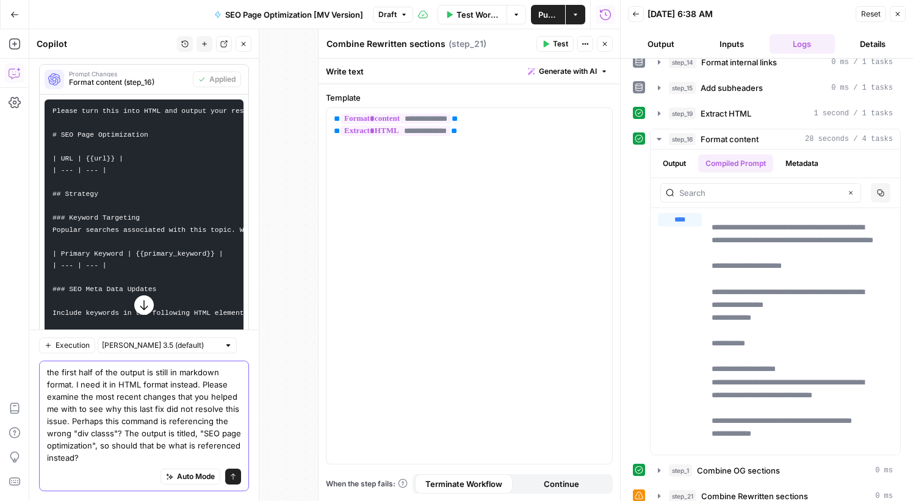
type textarea "the first half of the output is still in markdown format. I need it in HTML for…"
click at [230, 473] on icon "submit" at bounding box center [233, 476] width 7 height 7
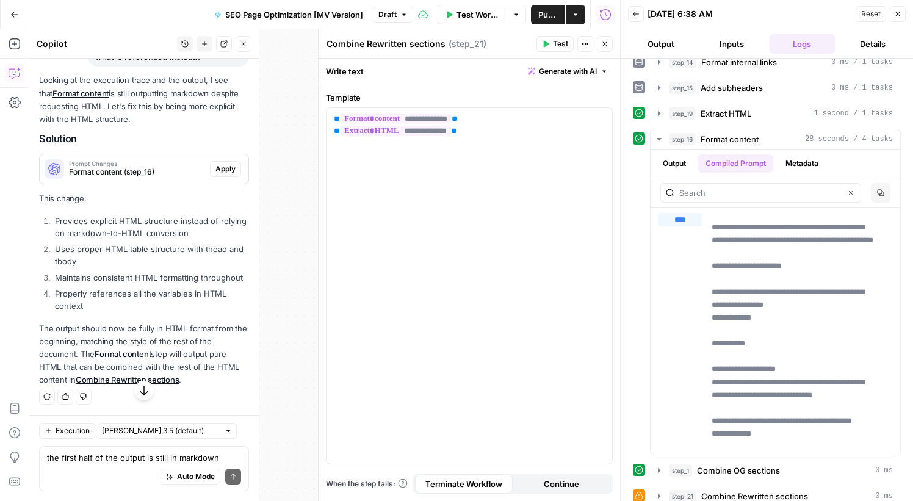
scroll to position [1677, 0]
click at [137, 166] on span "Format content (step_16)" at bounding box center [137, 171] width 136 height 11
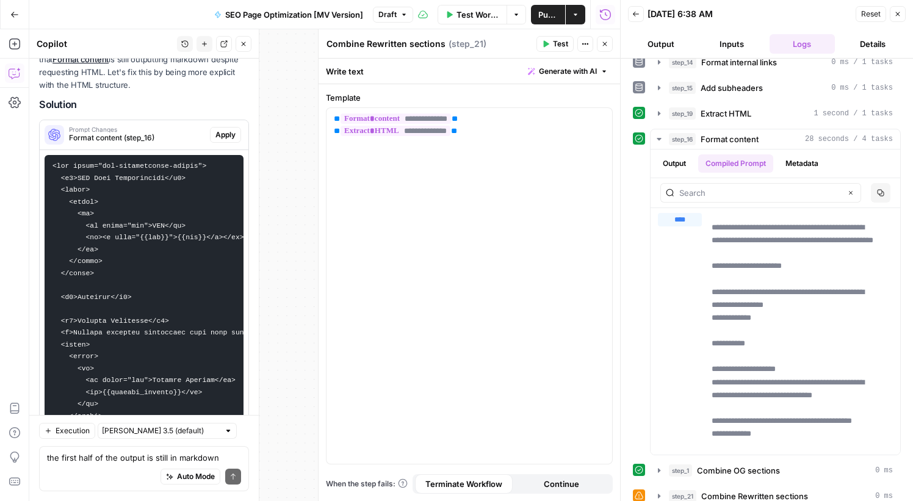
click at [220, 140] on span "Apply" at bounding box center [225, 134] width 20 height 11
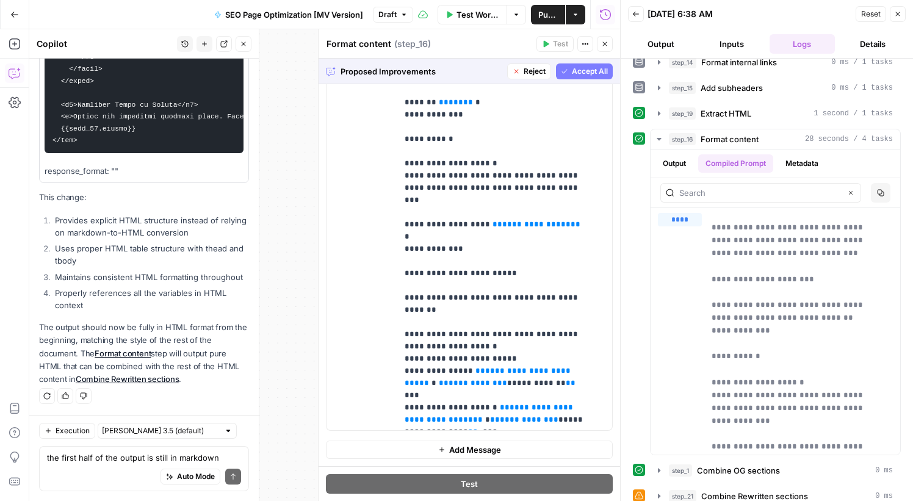
scroll to position [0, 0]
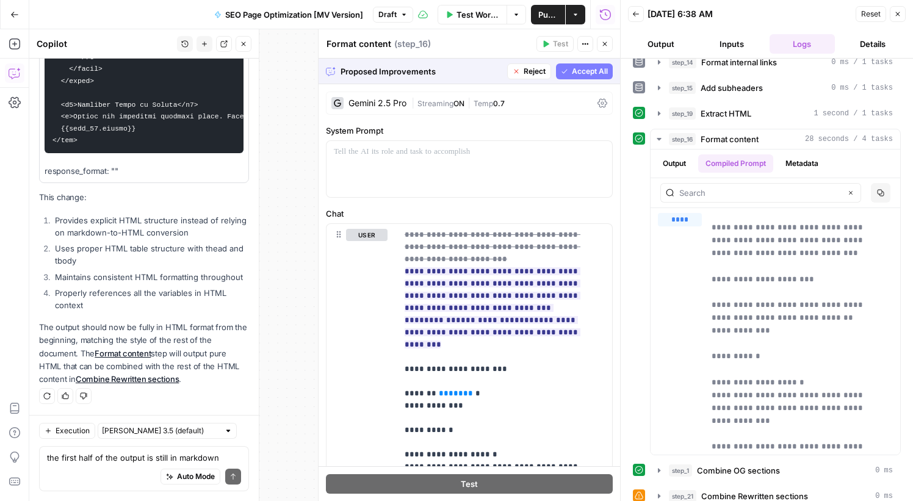
click at [587, 68] on span "Accept All" at bounding box center [590, 71] width 36 height 11
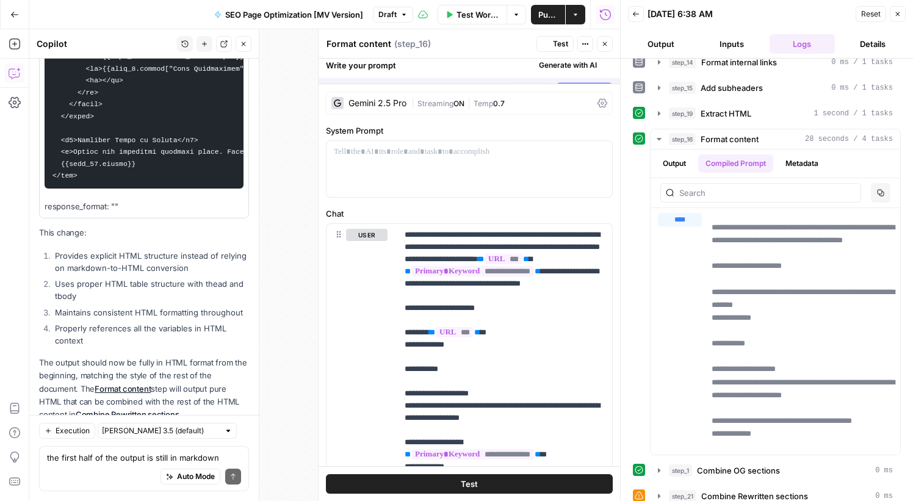
scroll to position [2408, 0]
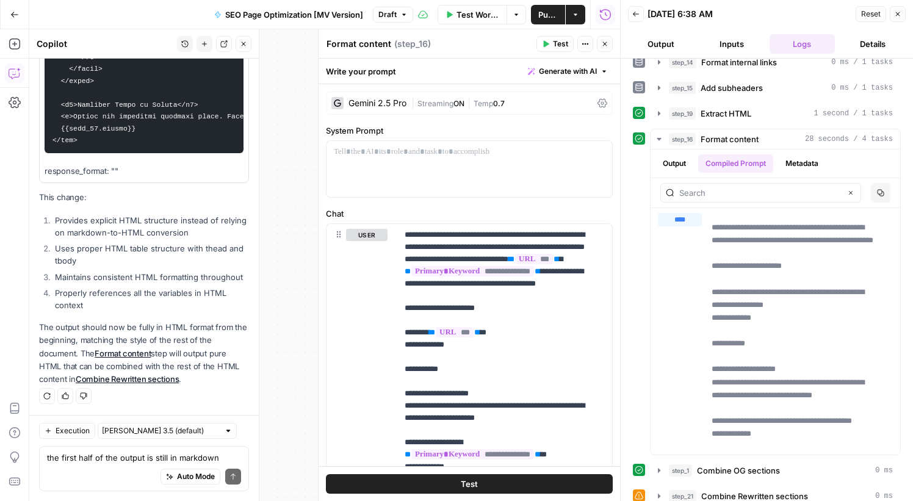
click at [471, 12] on span "Test Workflow" at bounding box center [478, 15] width 43 height 12
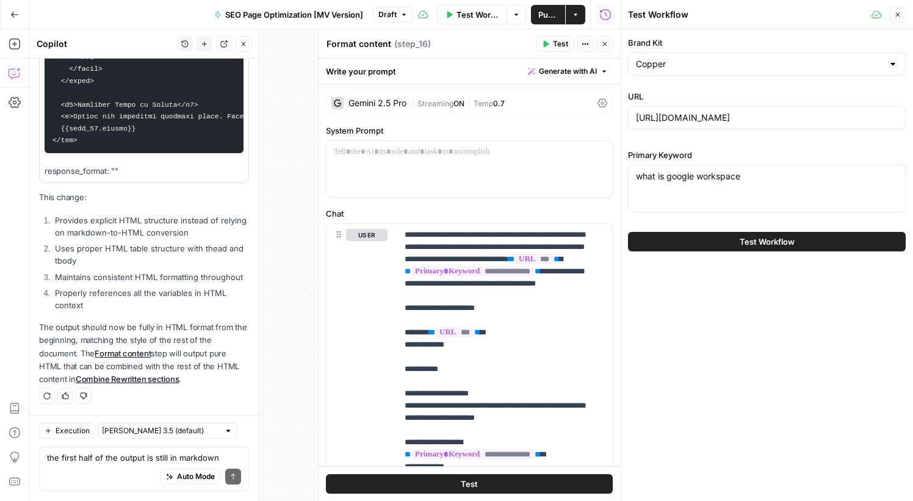
click at [696, 239] on button "Test Workflow" at bounding box center [767, 242] width 278 height 20
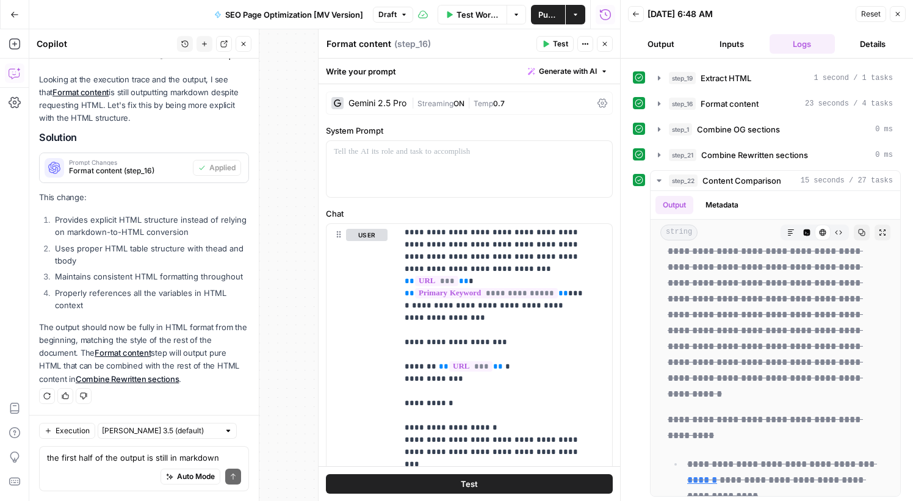
scroll to position [230, 0]
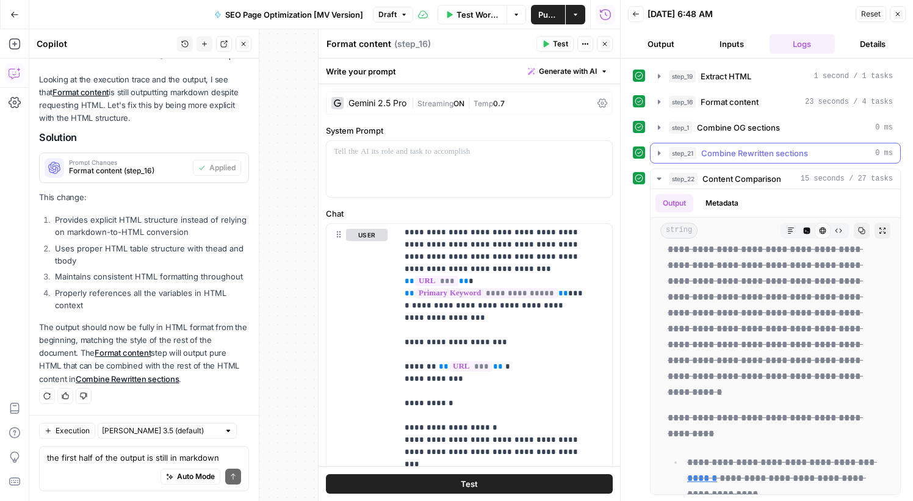
click at [746, 159] on button "step_21 Combine Rewritten sections 0 ms" at bounding box center [776, 153] width 250 height 20
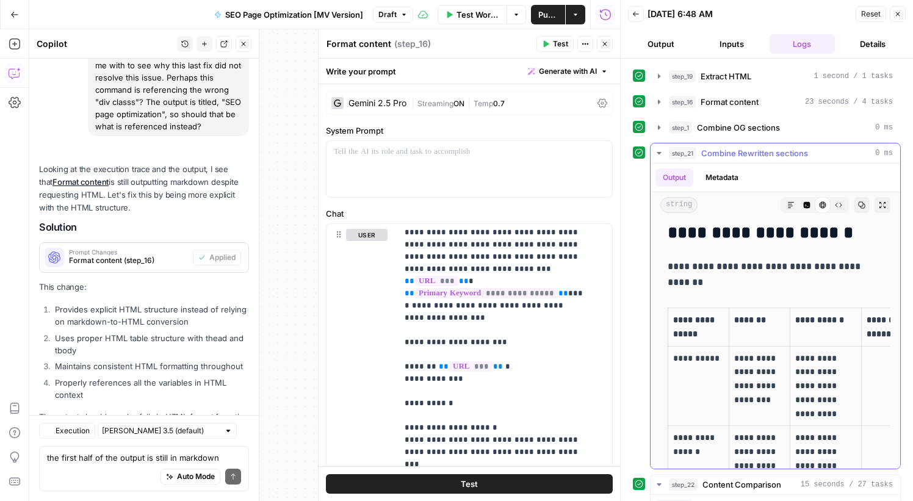
scroll to position [1271, 0]
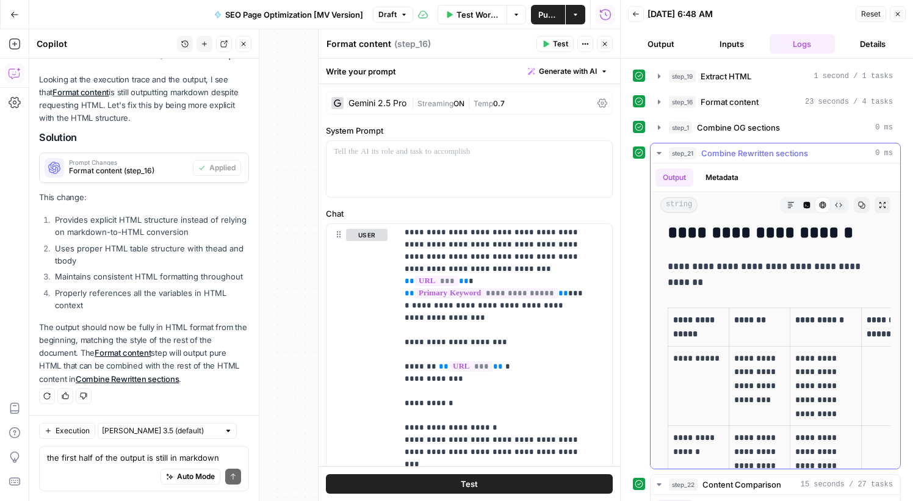
click at [659, 154] on icon "button" at bounding box center [659, 153] width 10 height 10
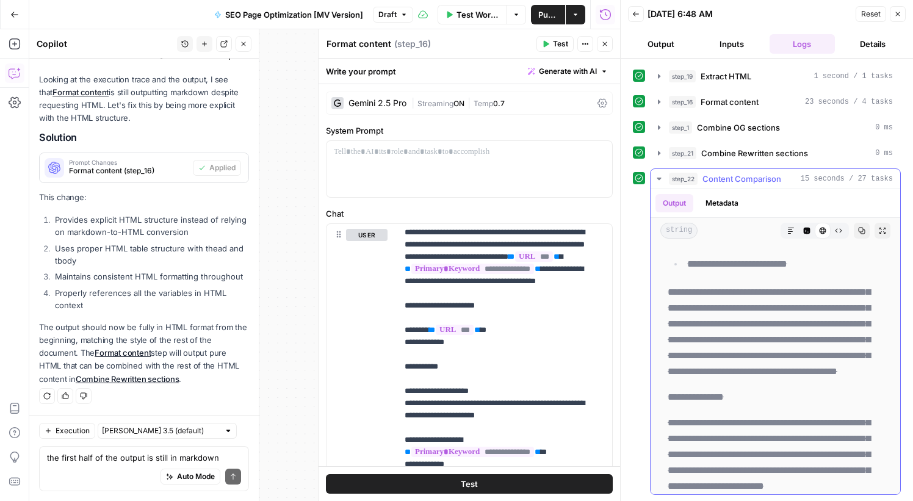
click at [660, 178] on icon "button" at bounding box center [659, 179] width 4 height 2
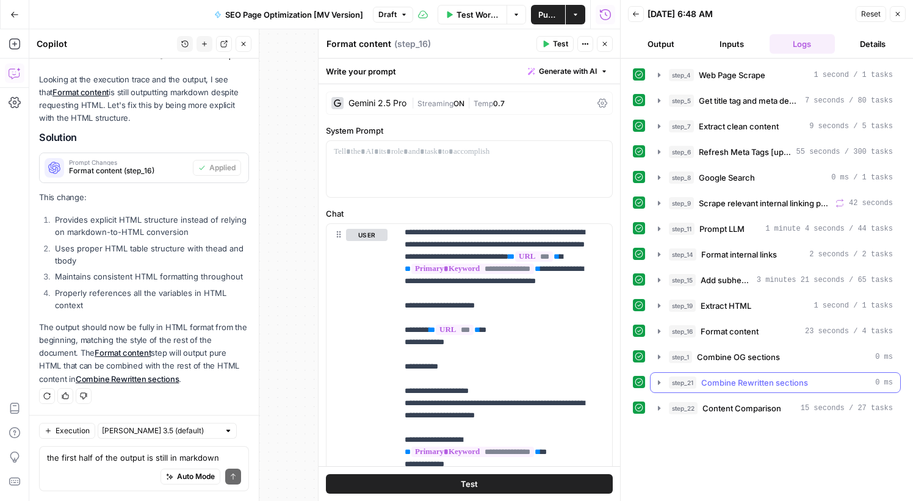
click at [724, 385] on span "Combine Rewritten sections" at bounding box center [754, 383] width 107 height 12
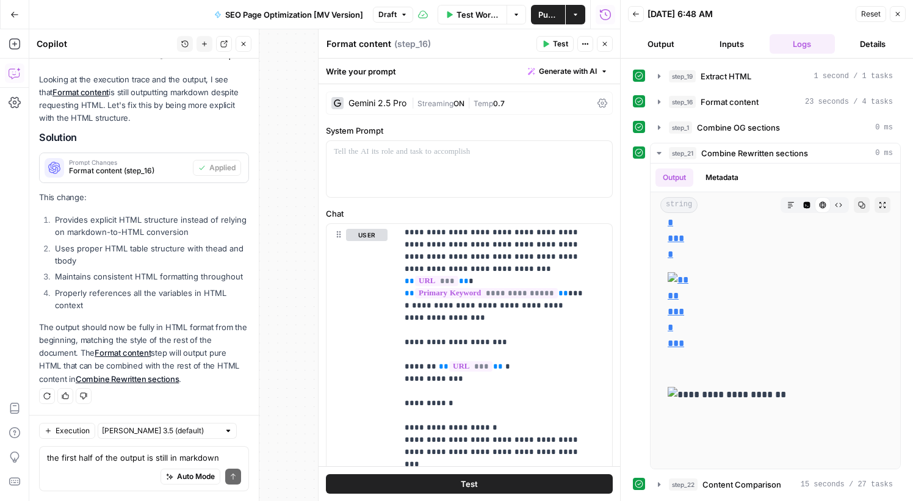
scroll to position [1271, 0]
click at [634, 251] on div "**********" at bounding box center [767, 306] width 268 height 327
click at [661, 151] on icon "button" at bounding box center [659, 153] width 10 height 10
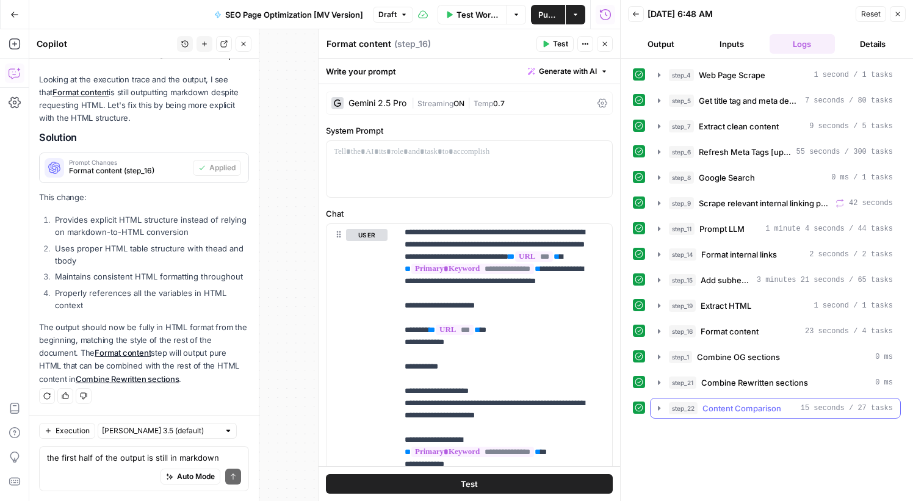
click at [689, 407] on span "step_22" at bounding box center [683, 408] width 29 height 12
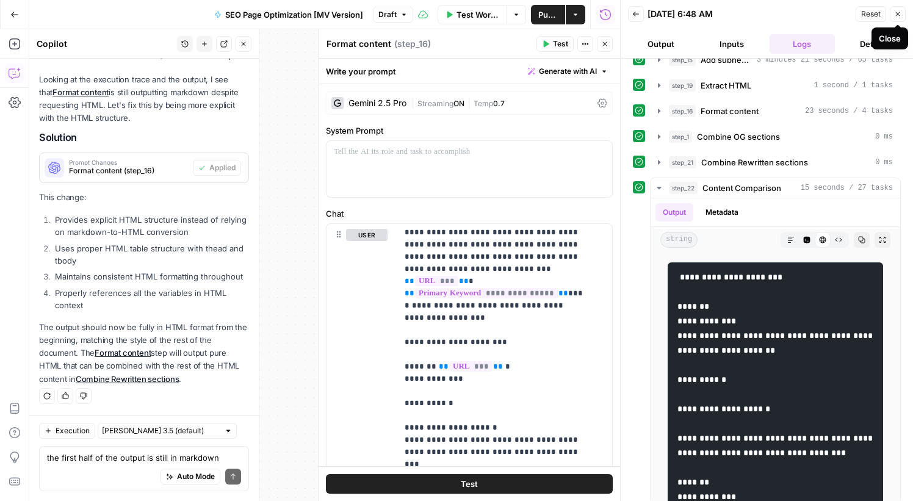
click at [902, 14] on button "Close" at bounding box center [898, 14] width 16 height 16
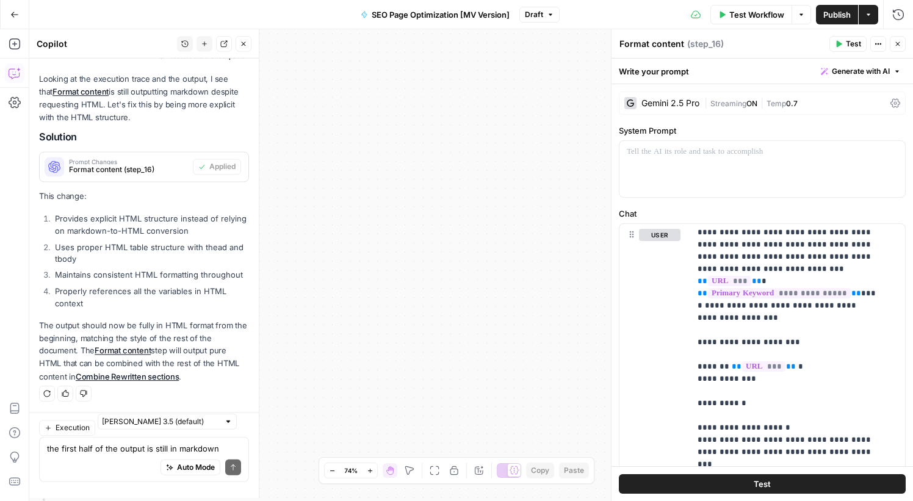
scroll to position [1271, 0]
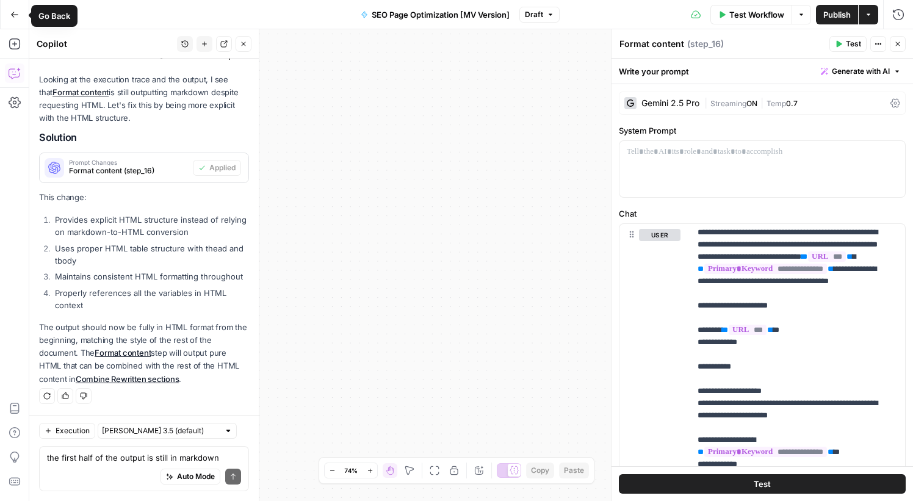
click at [12, 12] on icon "button" at bounding box center [14, 14] width 9 height 9
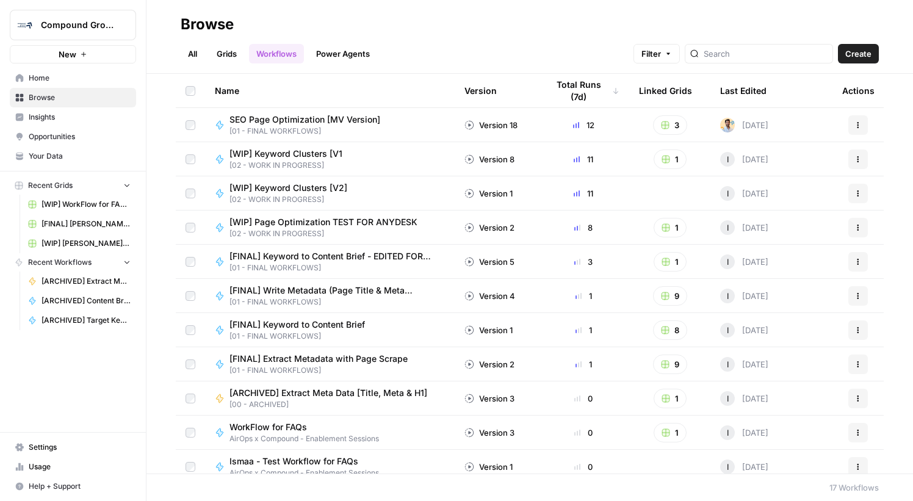
click at [318, 123] on span "SEO Page Optimization [MV Version]" at bounding box center [305, 120] width 151 height 12
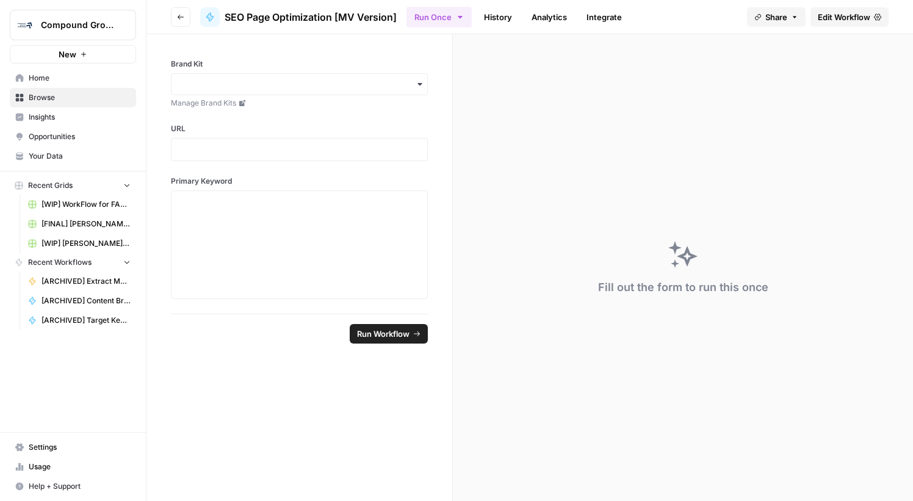
click at [457, 21] on icon "button" at bounding box center [460, 17] width 10 height 10
click at [677, 109] on div "Fill out the form to run this once" at bounding box center [683, 267] width 460 height 467
click at [832, 16] on span "Edit Workflow" at bounding box center [844, 17] width 52 height 12
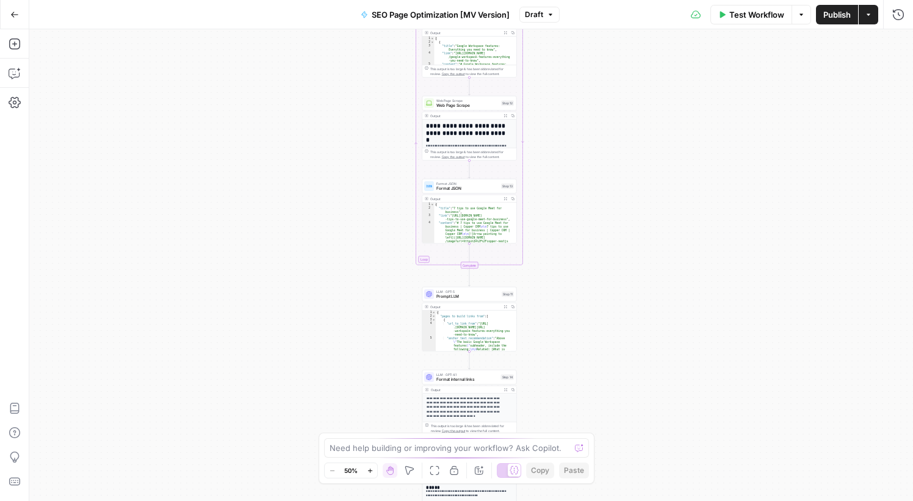
click at [547, 13] on icon "button" at bounding box center [550, 14] width 7 height 7
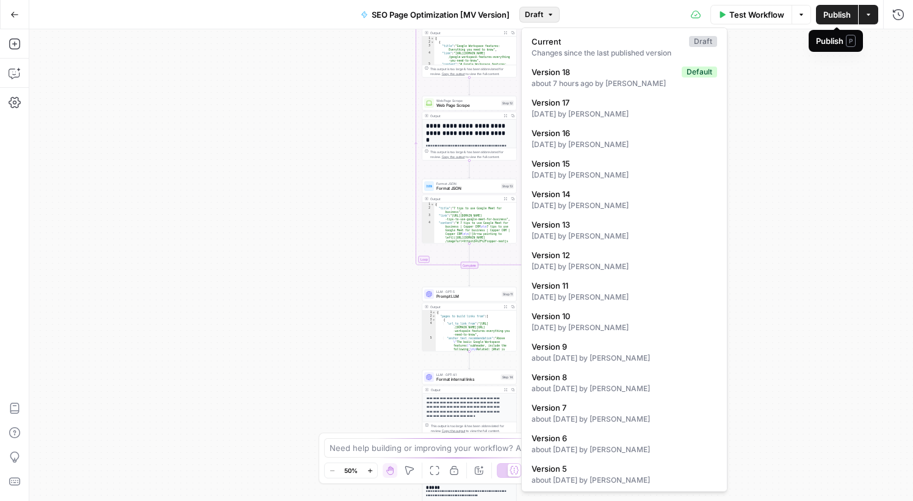
click at [839, 15] on span "Publish" at bounding box center [836, 15] width 27 height 12
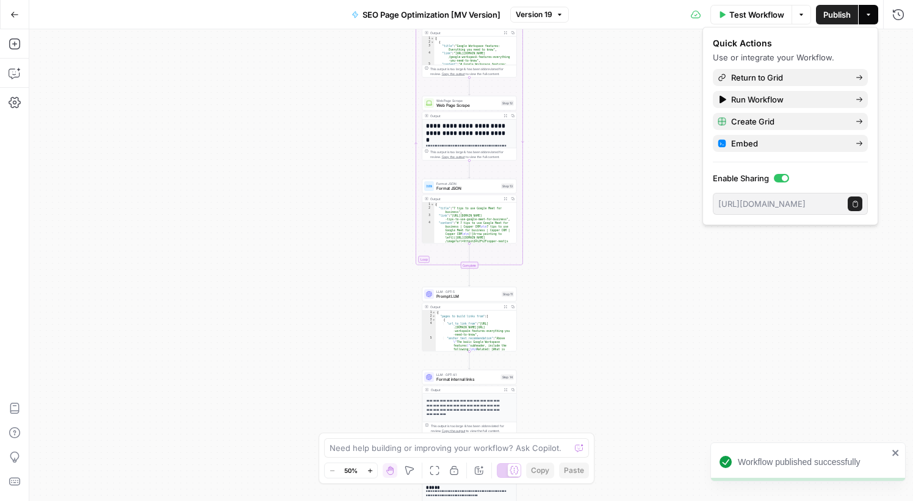
scroll to position [40, 0]
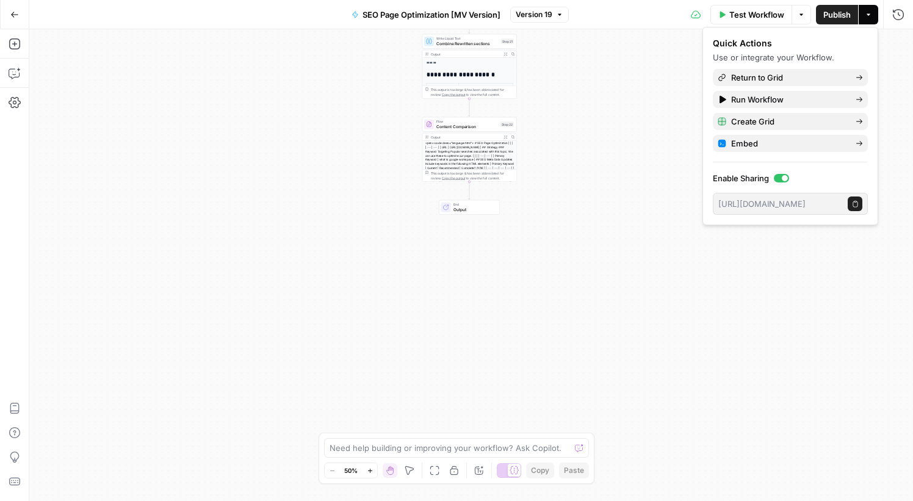
click at [469, 211] on span "Output" at bounding box center [475, 209] width 42 height 6
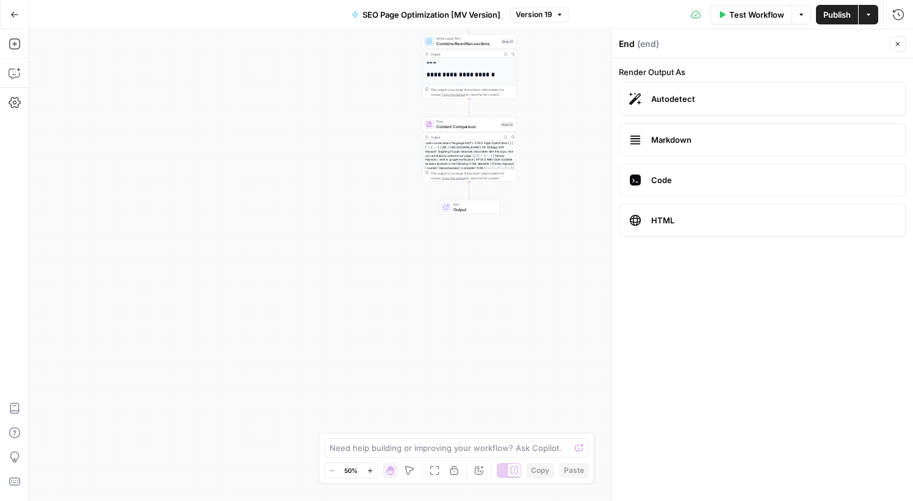
click at [709, 237] on form "Render Output As Autodetect Markdown Code HTML" at bounding box center [763, 280] width 302 height 443
click at [705, 226] on label "HTML" at bounding box center [762, 220] width 287 height 33
click at [705, 227] on label "HTML" at bounding box center [762, 220] width 287 height 33
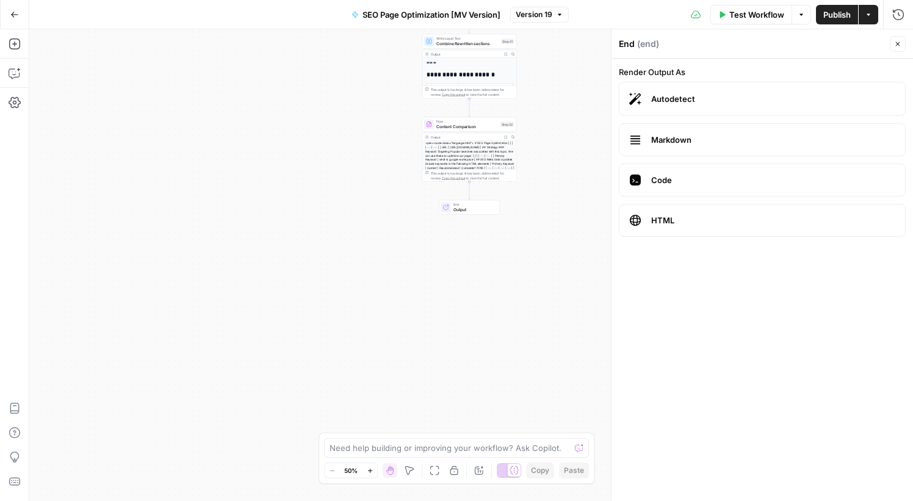
click at [705, 227] on label "HTML" at bounding box center [762, 220] width 287 height 33
click at [487, 141] on div "<pre><code class="language-html"> # SEO Page Optimization | | | | --- | --- | |…" at bounding box center [469, 172] width 94 height 62
click at [485, 147] on div "<pre><code class="language-html"> # SEO Page Optimization | | | | --- | --- | |…" at bounding box center [469, 172] width 94 height 62
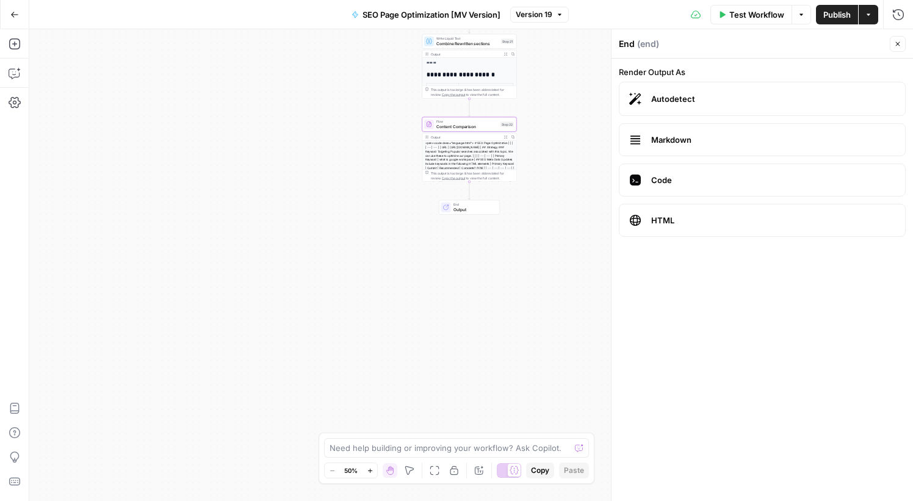
click at [485, 147] on div "<pre><code class="language-html"> # SEO Page Optimization | | | | --- | --- | |…" at bounding box center [469, 172] width 94 height 62
click at [867, 21] on button "Actions" at bounding box center [869, 15] width 20 height 20
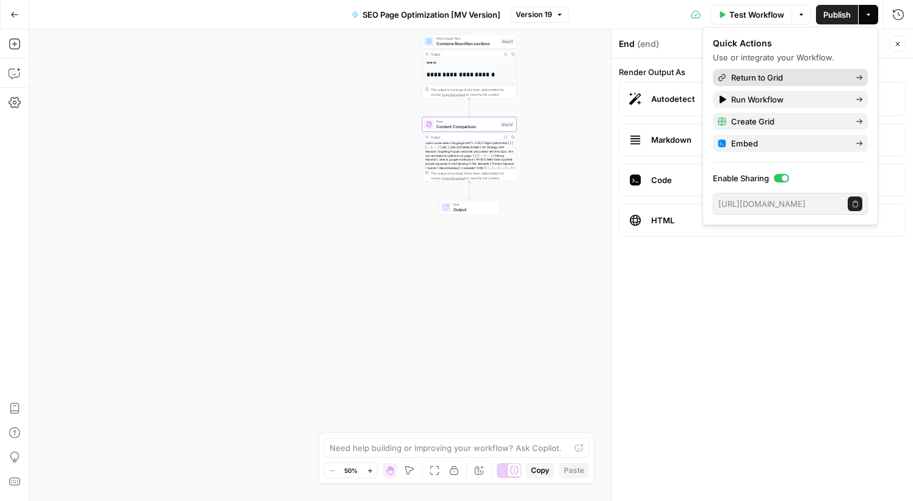
click at [829, 79] on span "Return to Grid" at bounding box center [788, 77] width 115 height 12
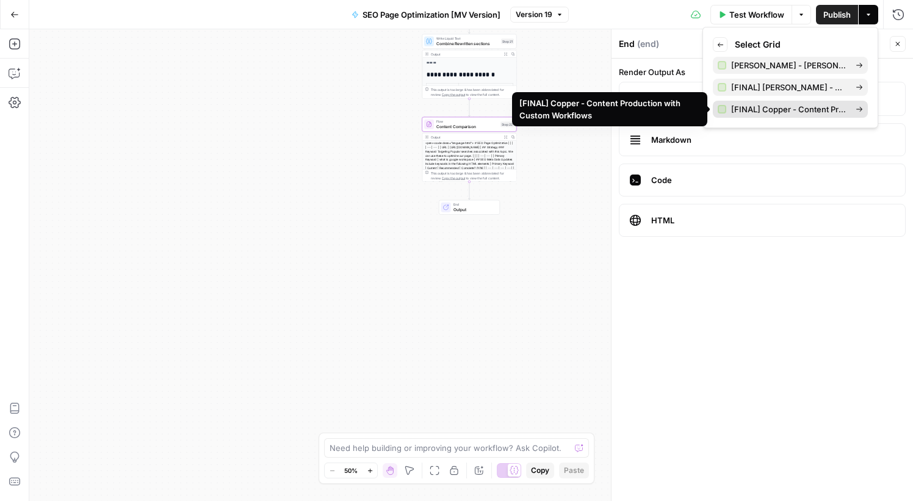
click at [821, 107] on span "[FINAL] Copper - Content Production with Custom Workflows" at bounding box center [788, 109] width 115 height 12
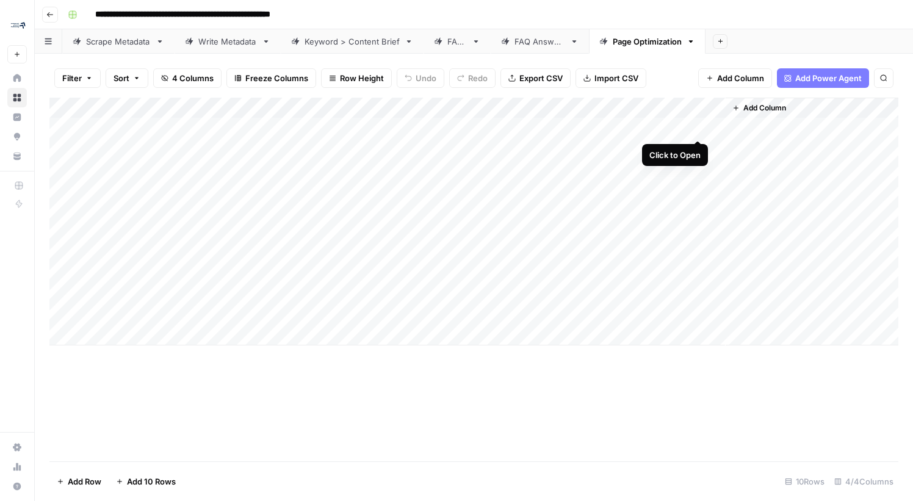
click at [696, 128] on div "Add Column" at bounding box center [473, 222] width 849 height 248
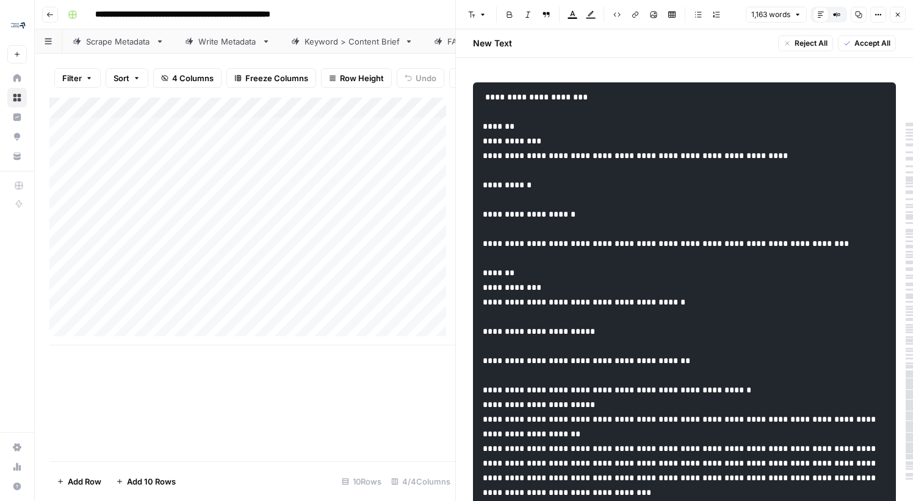
click at [237, 129] on div "Add Column" at bounding box center [252, 222] width 406 height 248
click at [372, 133] on div "Add Column" at bounding box center [252, 222] width 406 height 248
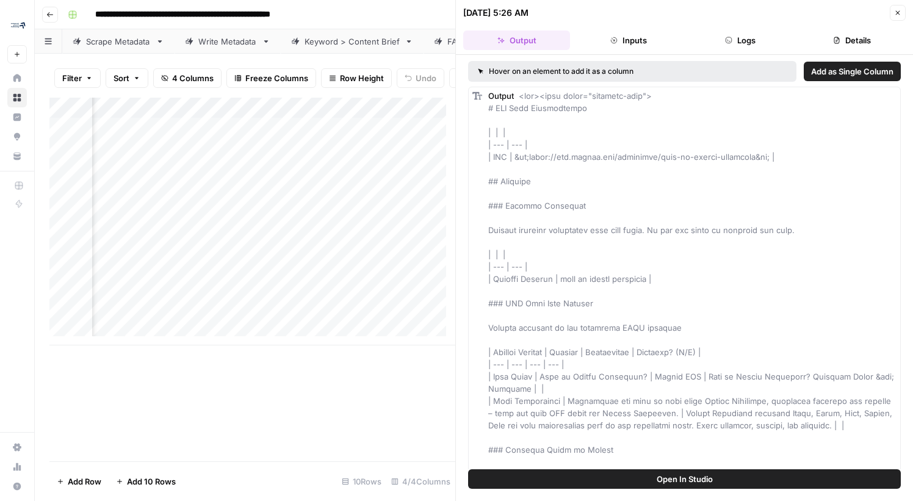
click at [855, 40] on button "Details" at bounding box center [852, 41] width 107 height 20
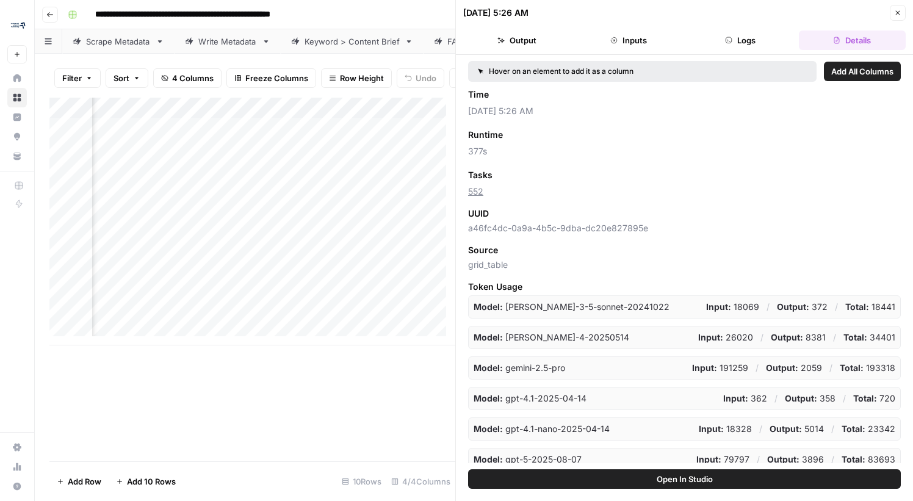
scroll to position [87, 0]
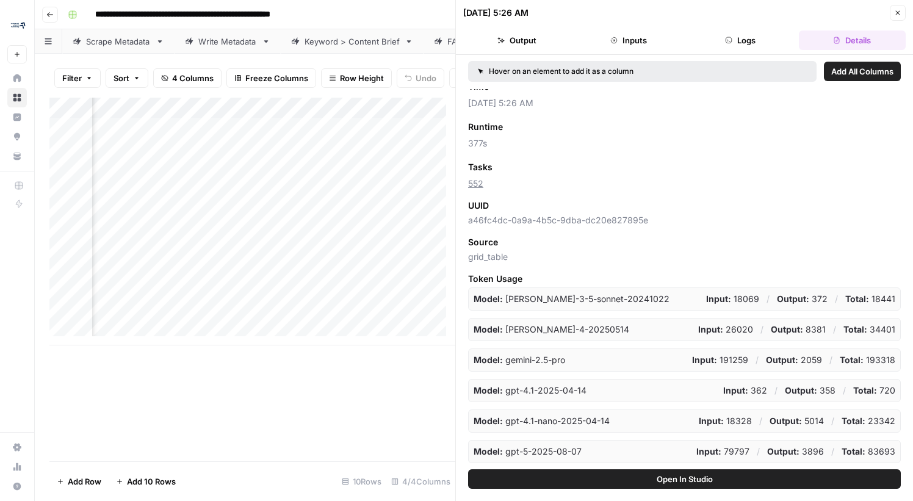
click at [537, 35] on button "Output" at bounding box center [516, 41] width 107 height 20
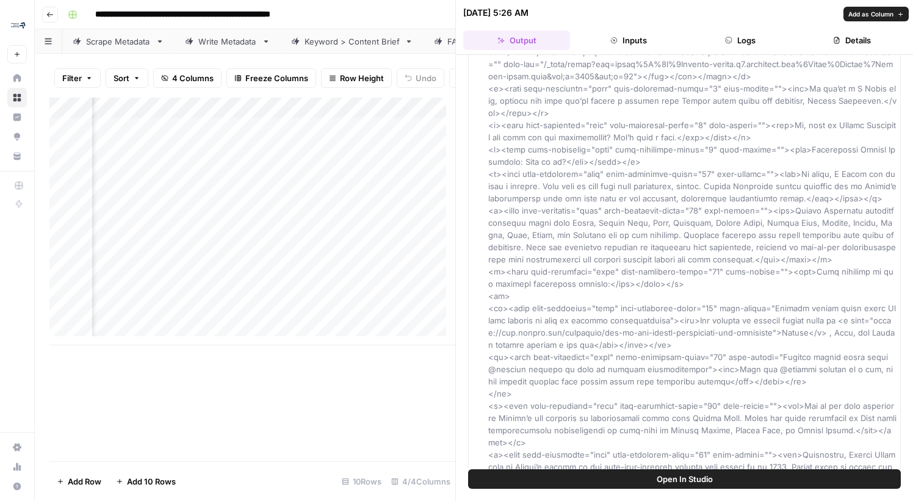
scroll to position [1760, 0]
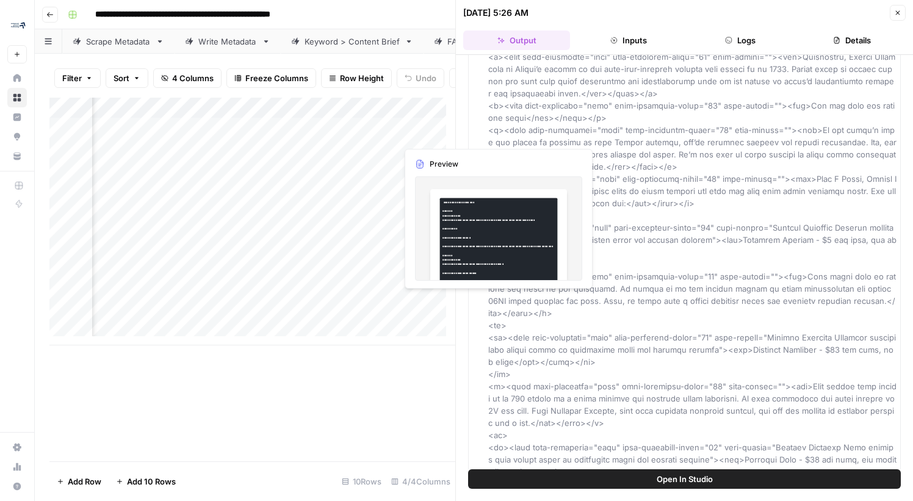
click at [421, 138] on div "Add Column" at bounding box center [252, 222] width 406 height 248
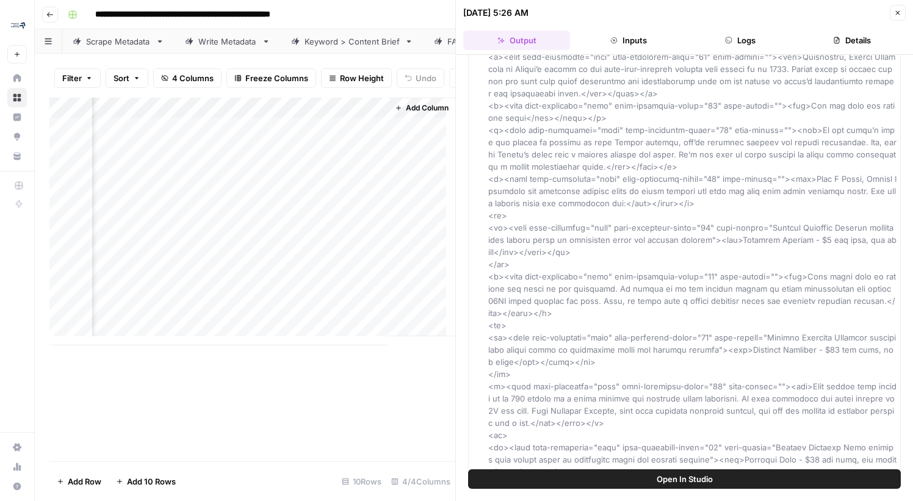
scroll to position [2, 347]
click at [352, 132] on div "Add Column" at bounding box center [252, 222] width 406 height 248
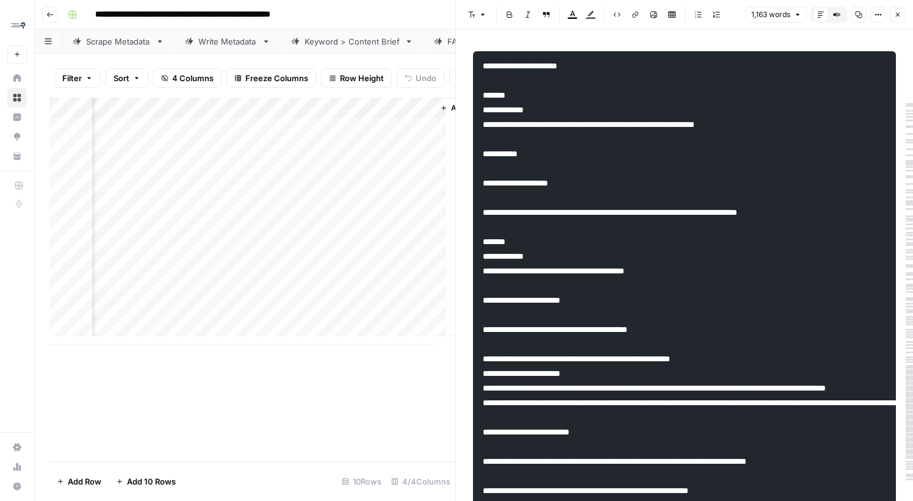
scroll to position [2, 347]
click at [334, 239] on div "Add Column" at bounding box center [252, 222] width 406 height 248
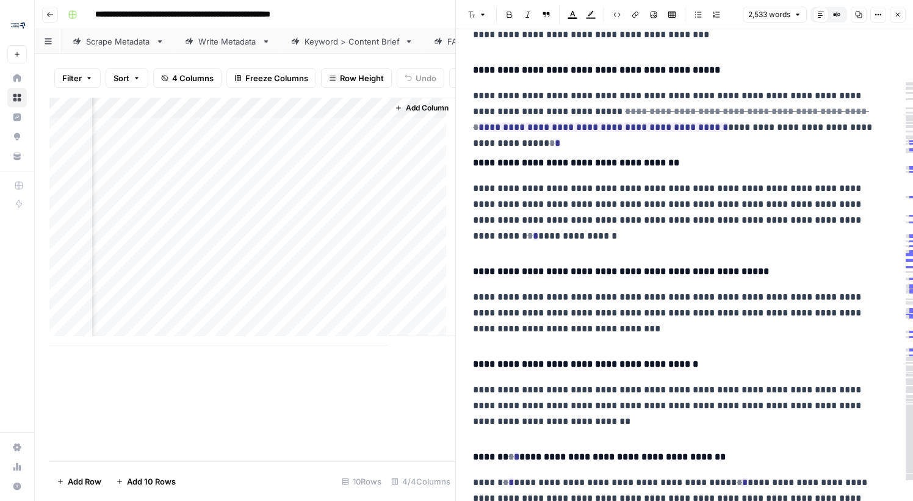
scroll to position [5853, 0]
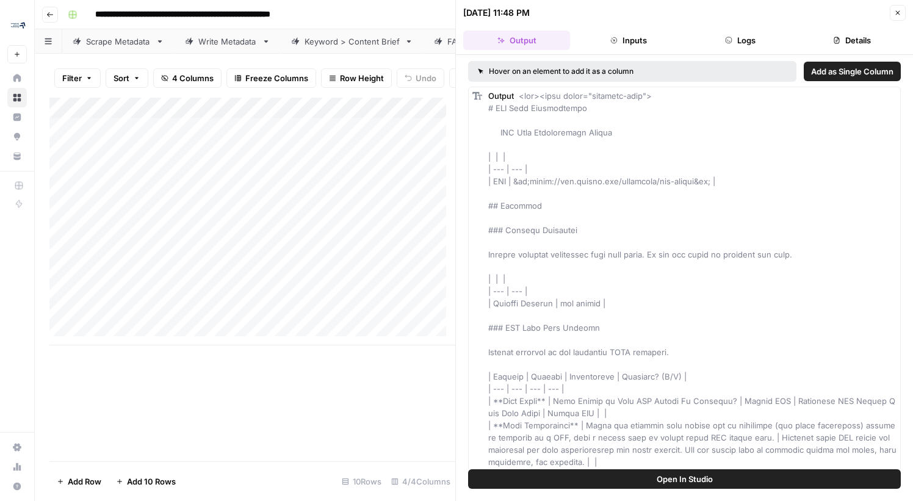
click at [855, 43] on button "Details" at bounding box center [852, 41] width 107 height 20
